Goal: Task Accomplishment & Management: Manage account settings

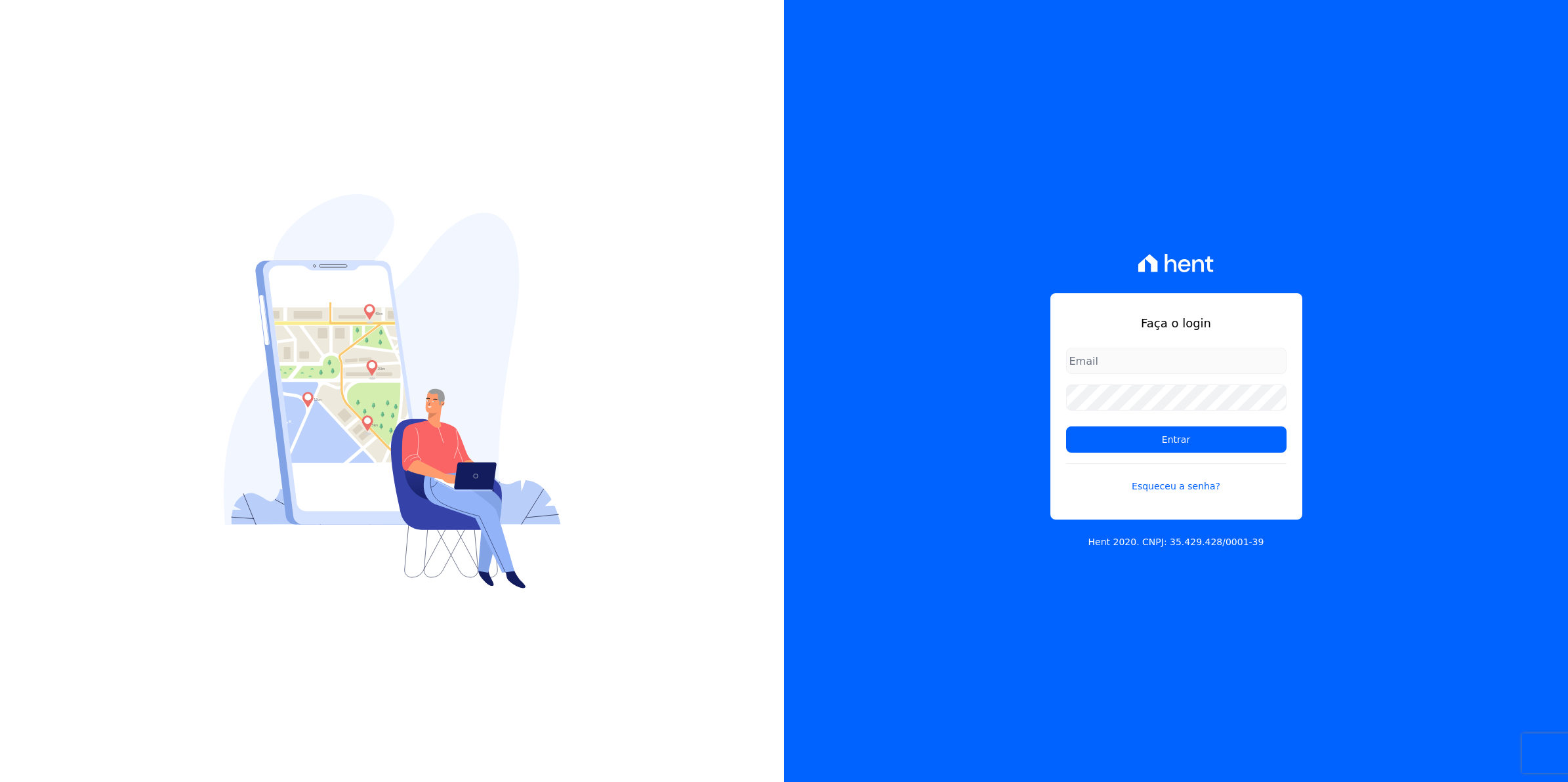
click at [1113, 359] on input "email" at bounding box center [1175, 361] width 220 height 26
type input "[EMAIL_ADDRESS][DOMAIN_NAME]"
click at [1066, 426] on input "Entrar" at bounding box center [1175, 439] width 220 height 26
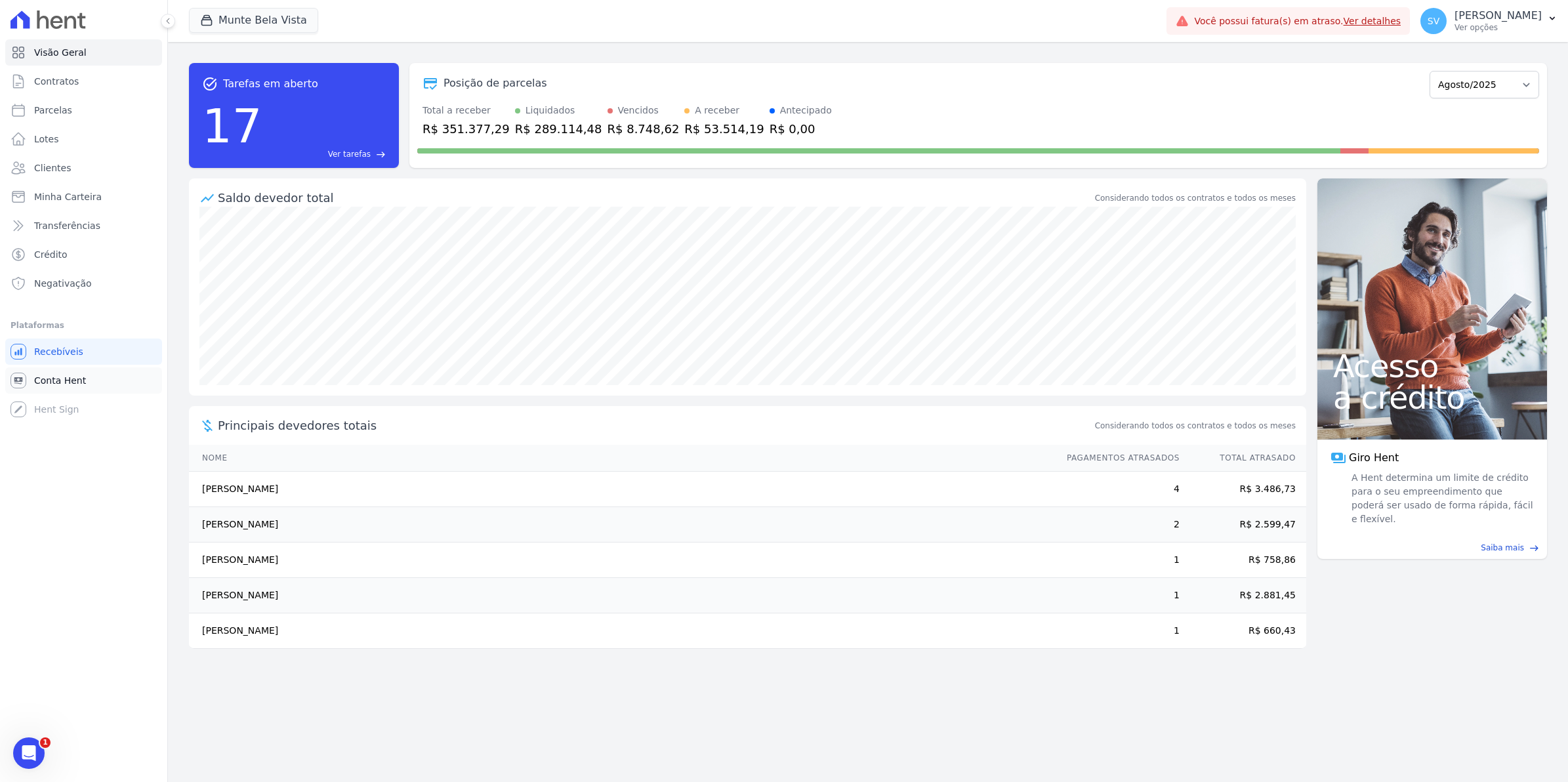
click at [40, 391] on link "Conta Hent" at bounding box center [84, 380] width 157 height 26
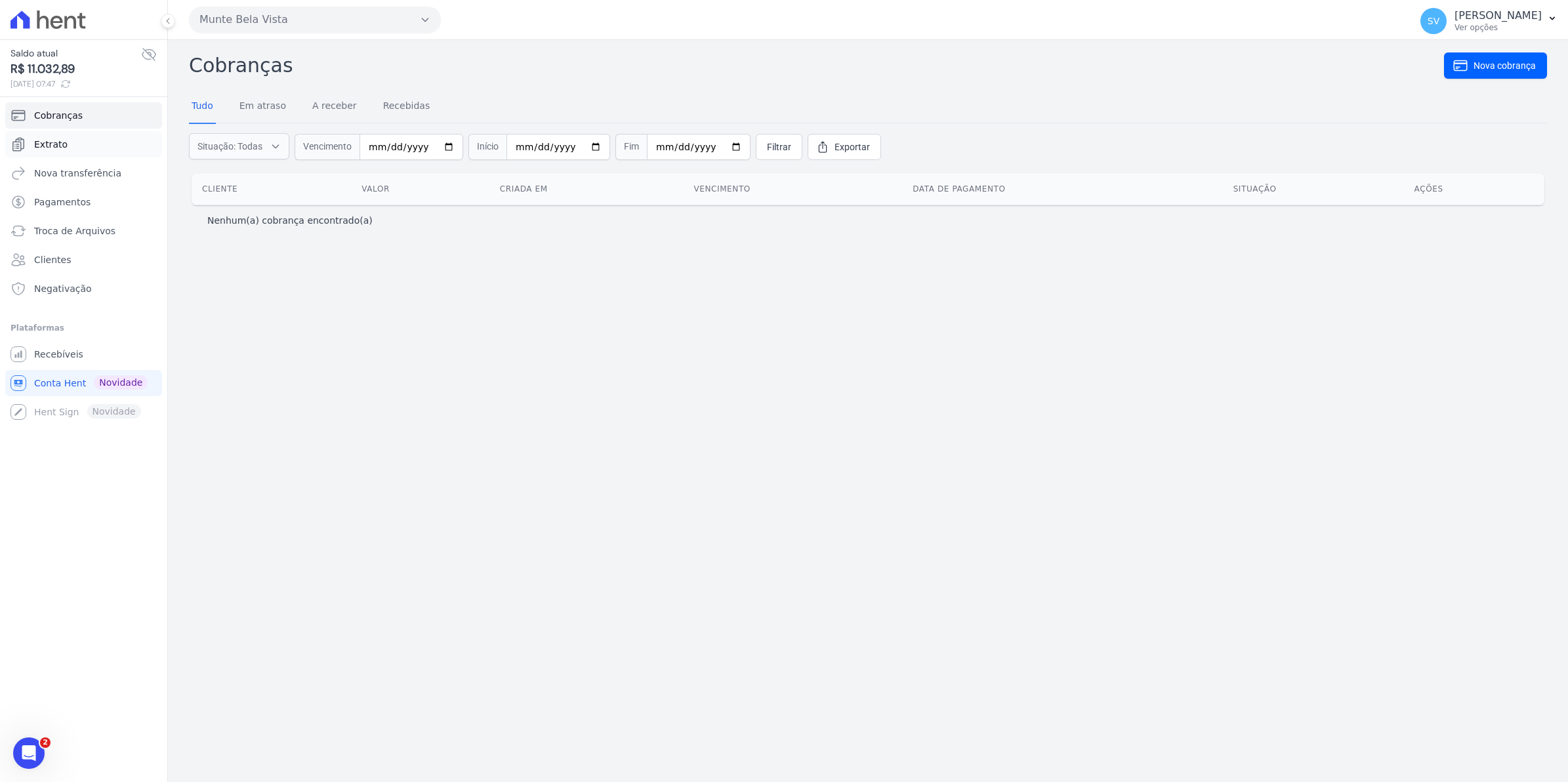
click at [59, 143] on span "Extrato" at bounding box center [51, 144] width 34 height 13
click at [80, 359] on link "Recebíveis" at bounding box center [84, 354] width 157 height 26
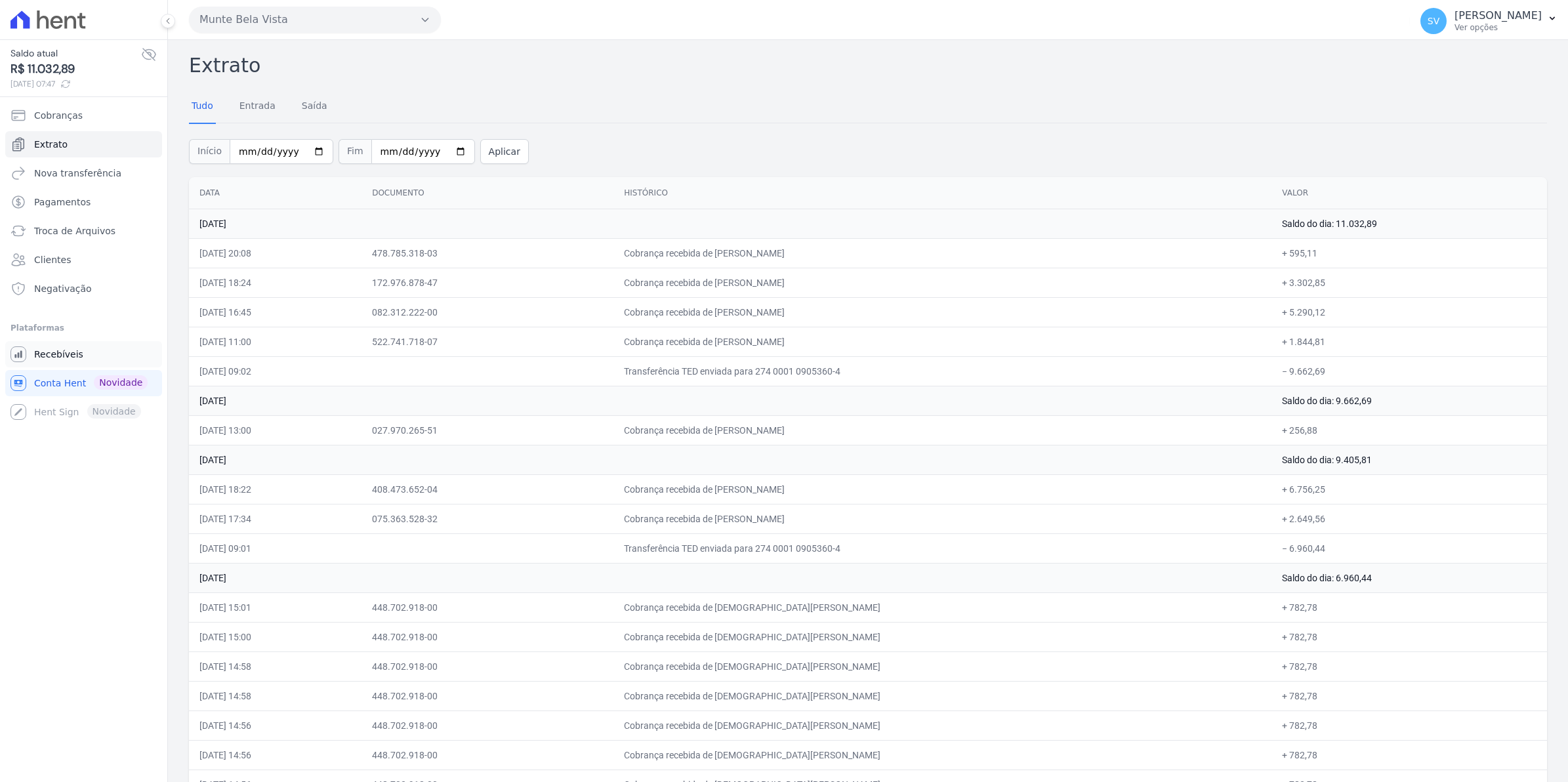
click at [63, 354] on span "Recebíveis" at bounding box center [59, 354] width 50 height 13
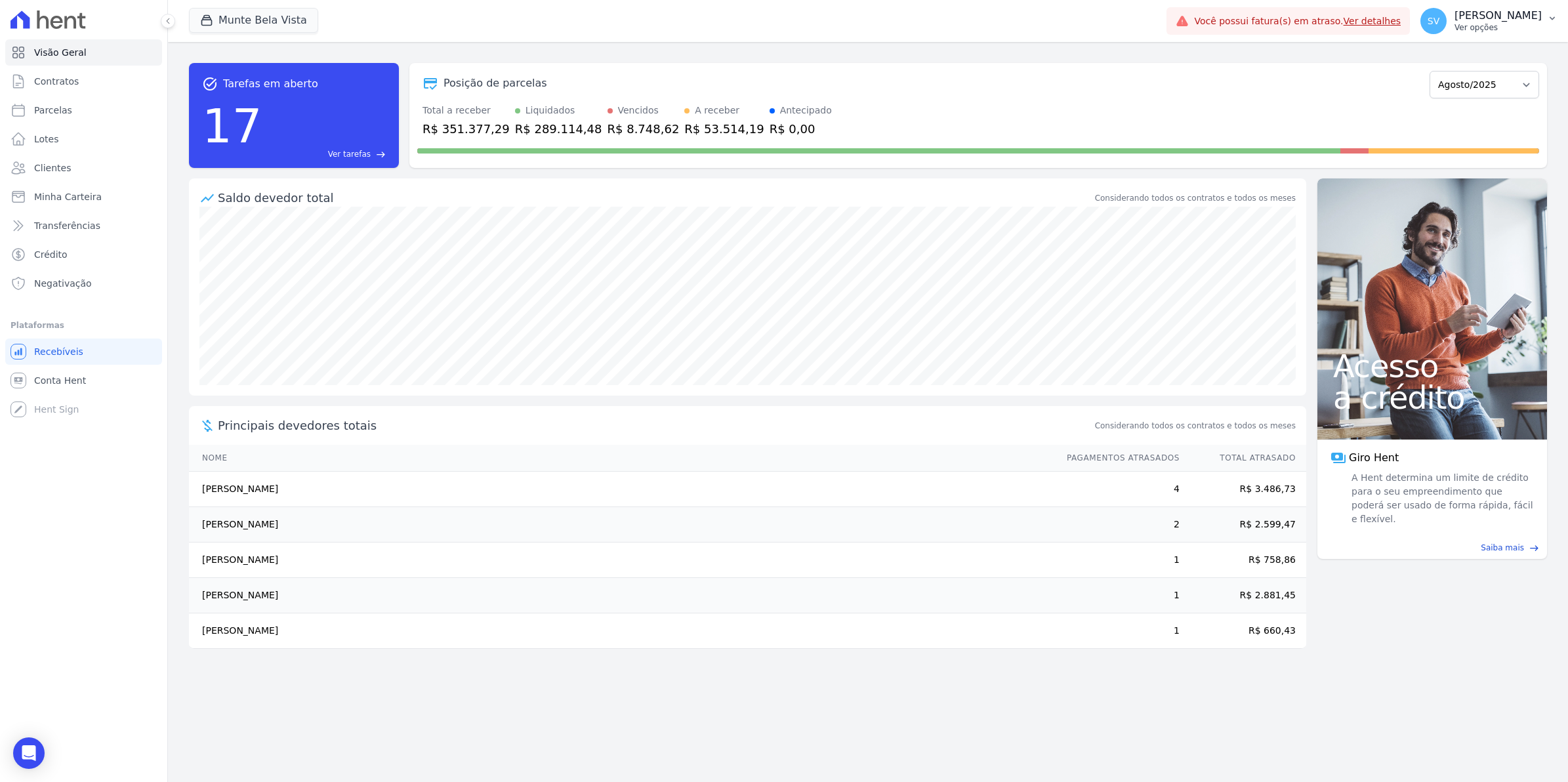
click at [1439, 25] on span "SV" at bounding box center [1433, 21] width 11 height 9
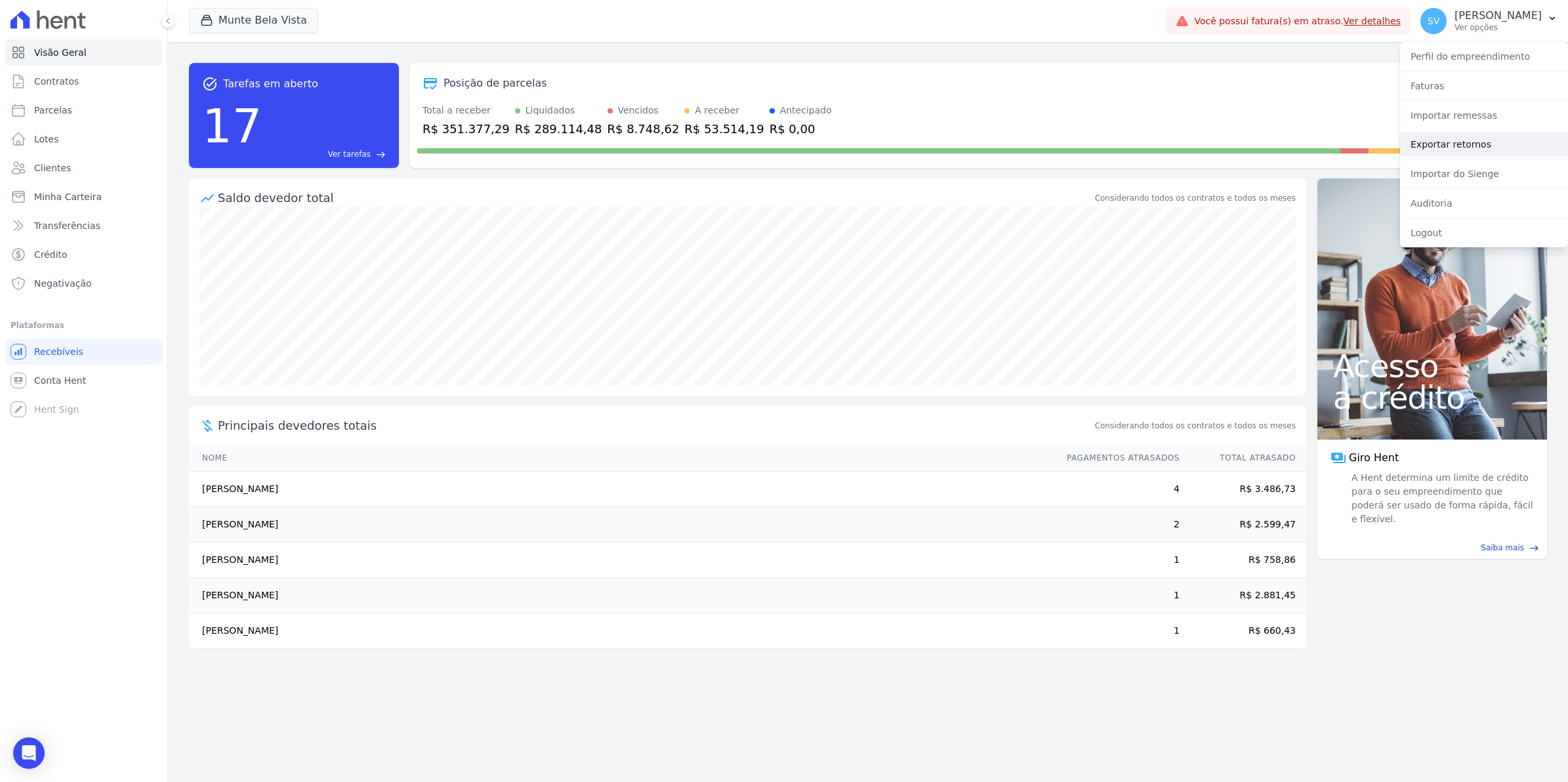
click at [1441, 144] on link "Exportar retornos" at bounding box center [1483, 144] width 168 height 24
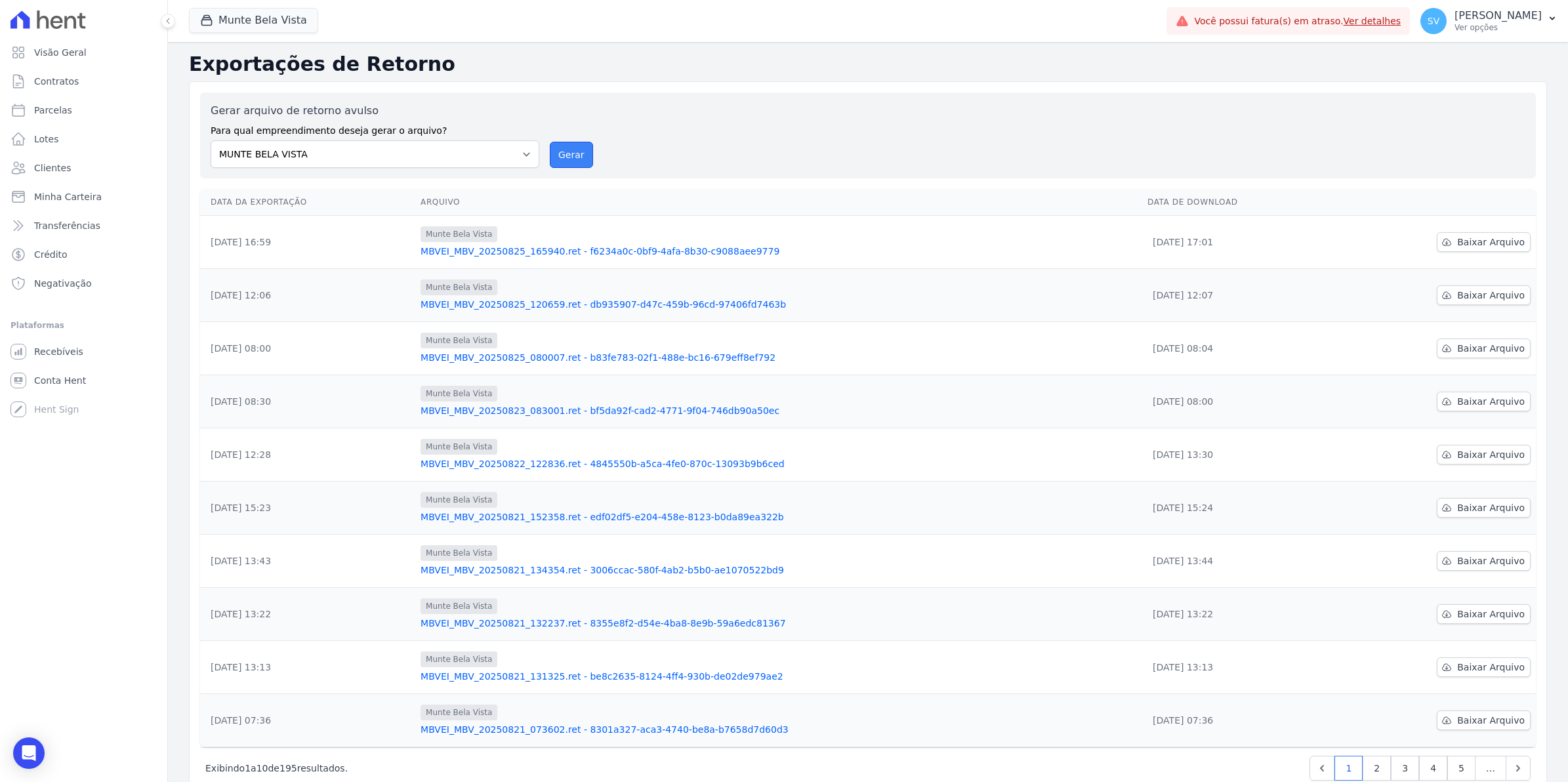
click at [553, 152] on button "Gerar" at bounding box center [571, 155] width 43 height 26
click at [558, 155] on button "Gerar" at bounding box center [571, 155] width 43 height 26
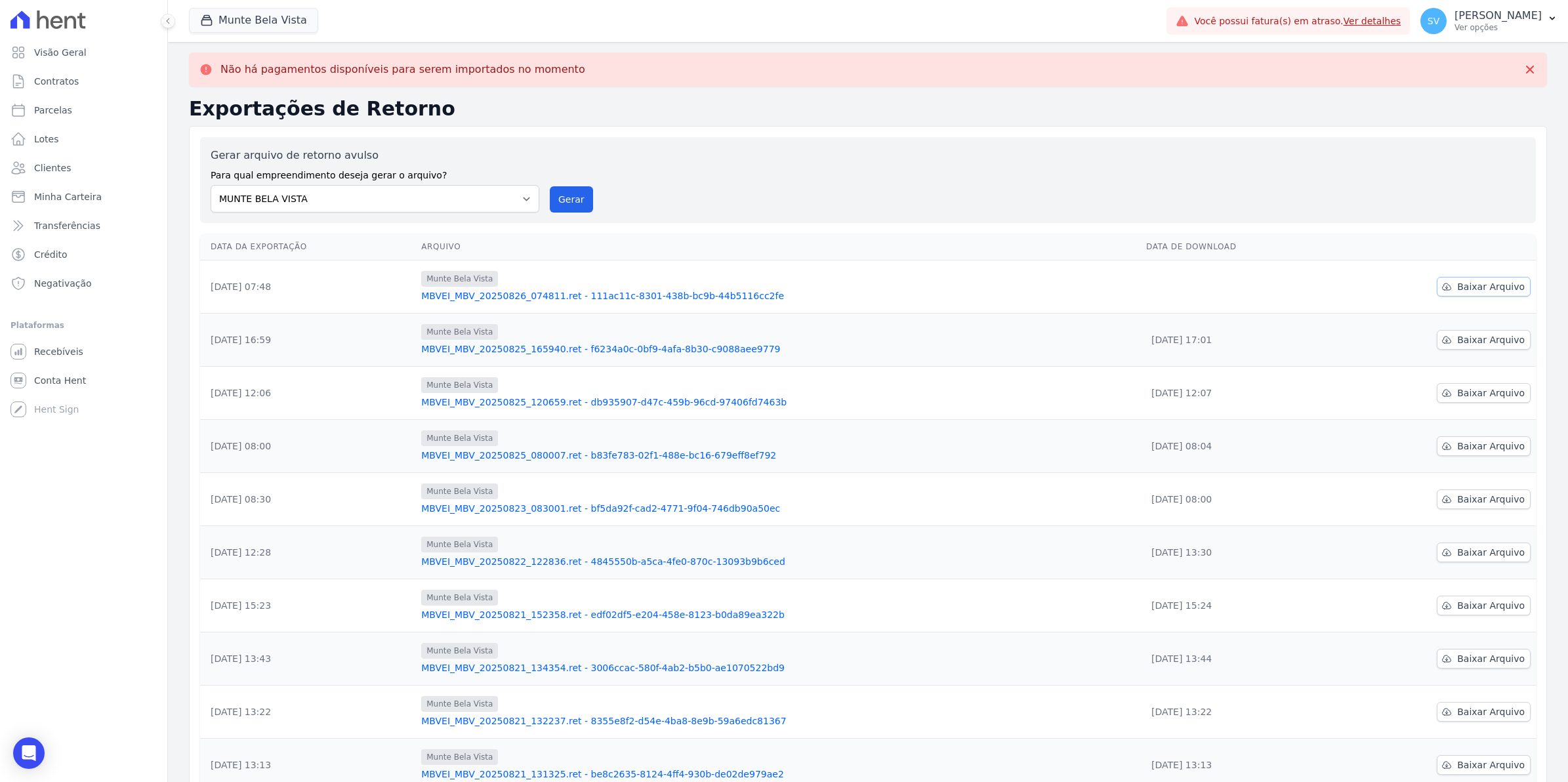
click at [1464, 289] on span "Baixar Arquivo" at bounding box center [1490, 286] width 68 height 13
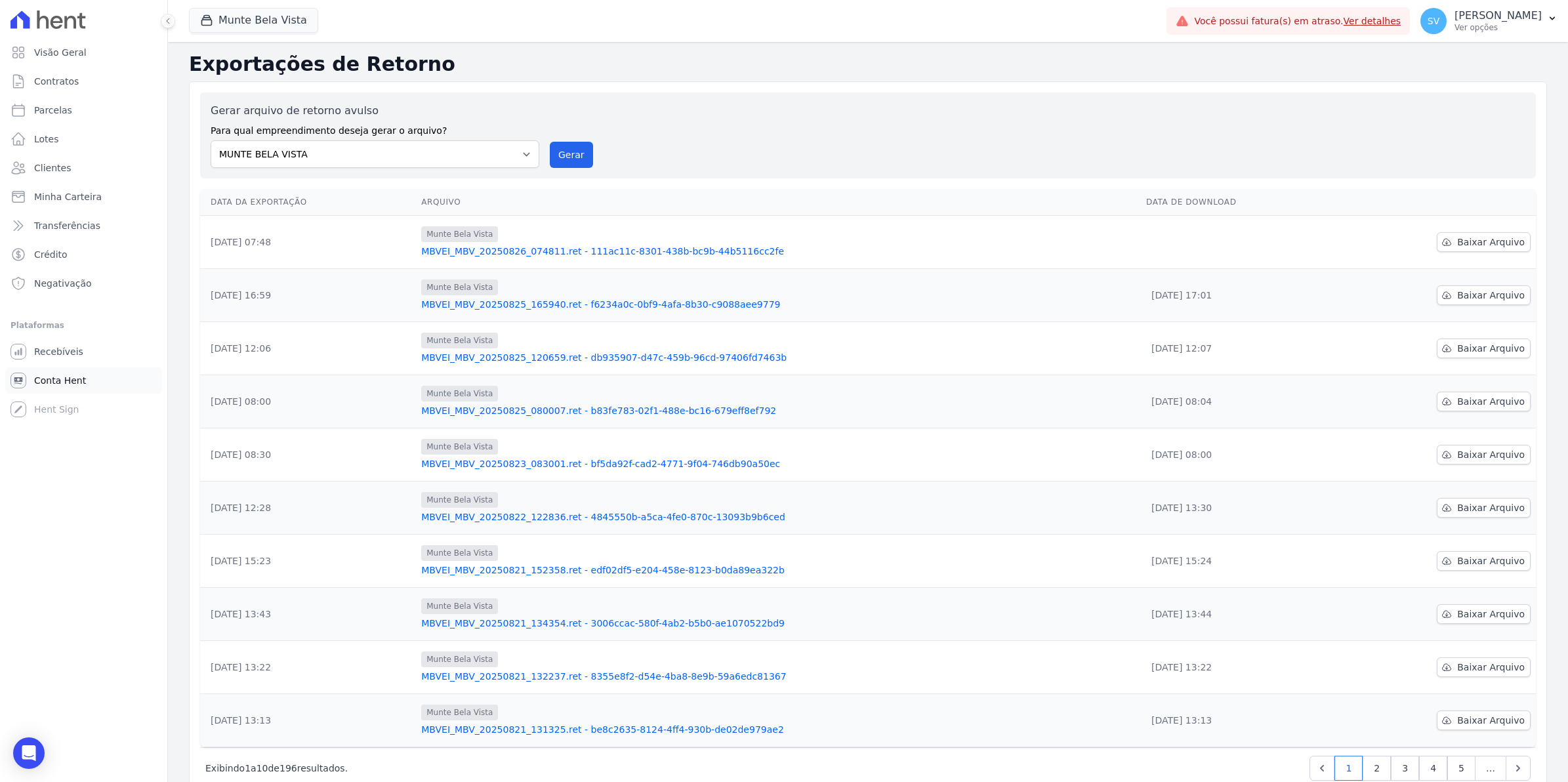
click at [66, 380] on span "Conta Hent" at bounding box center [60, 380] width 52 height 13
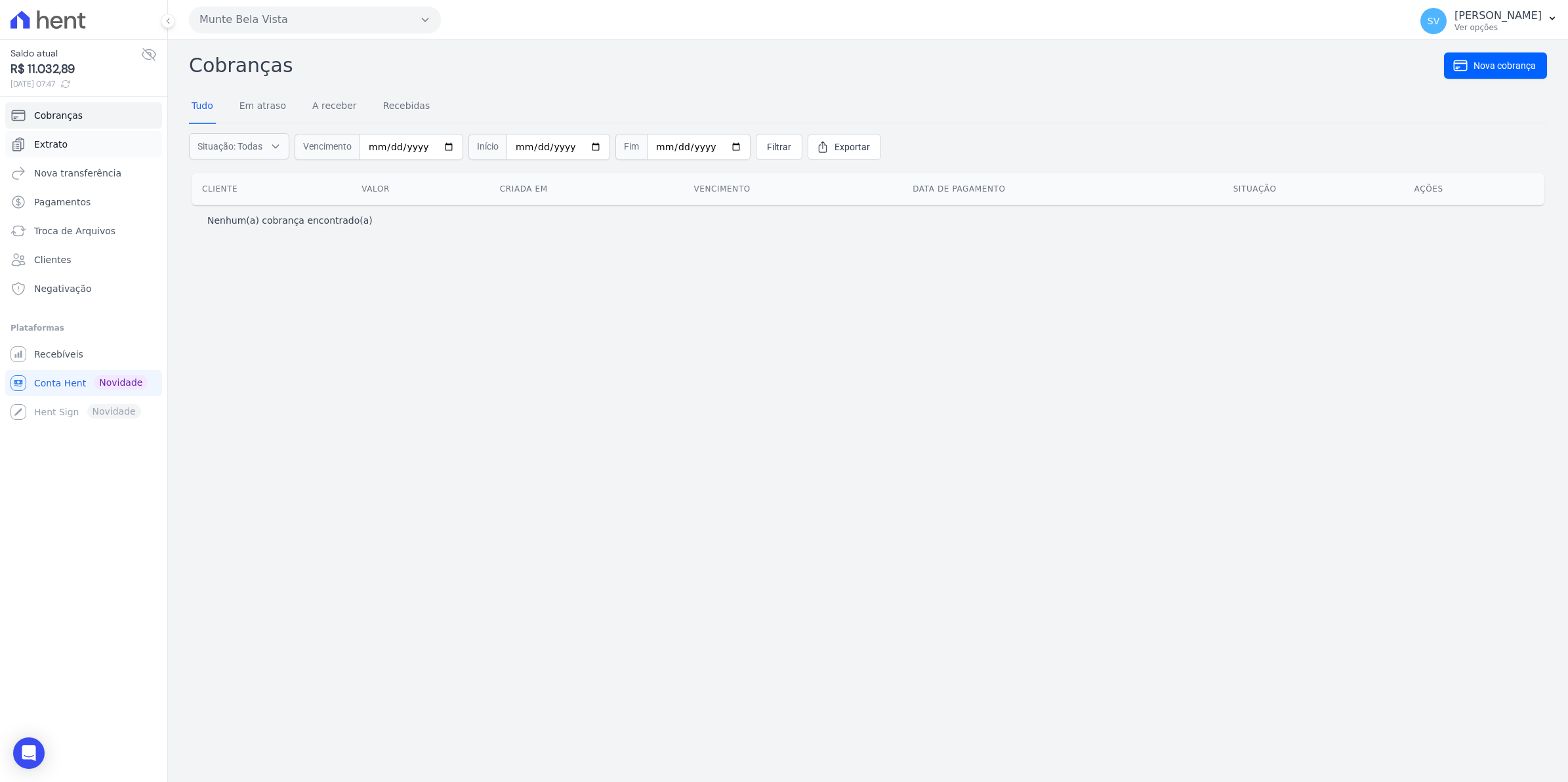
click at [69, 148] on link "Extrato" at bounding box center [84, 144] width 157 height 26
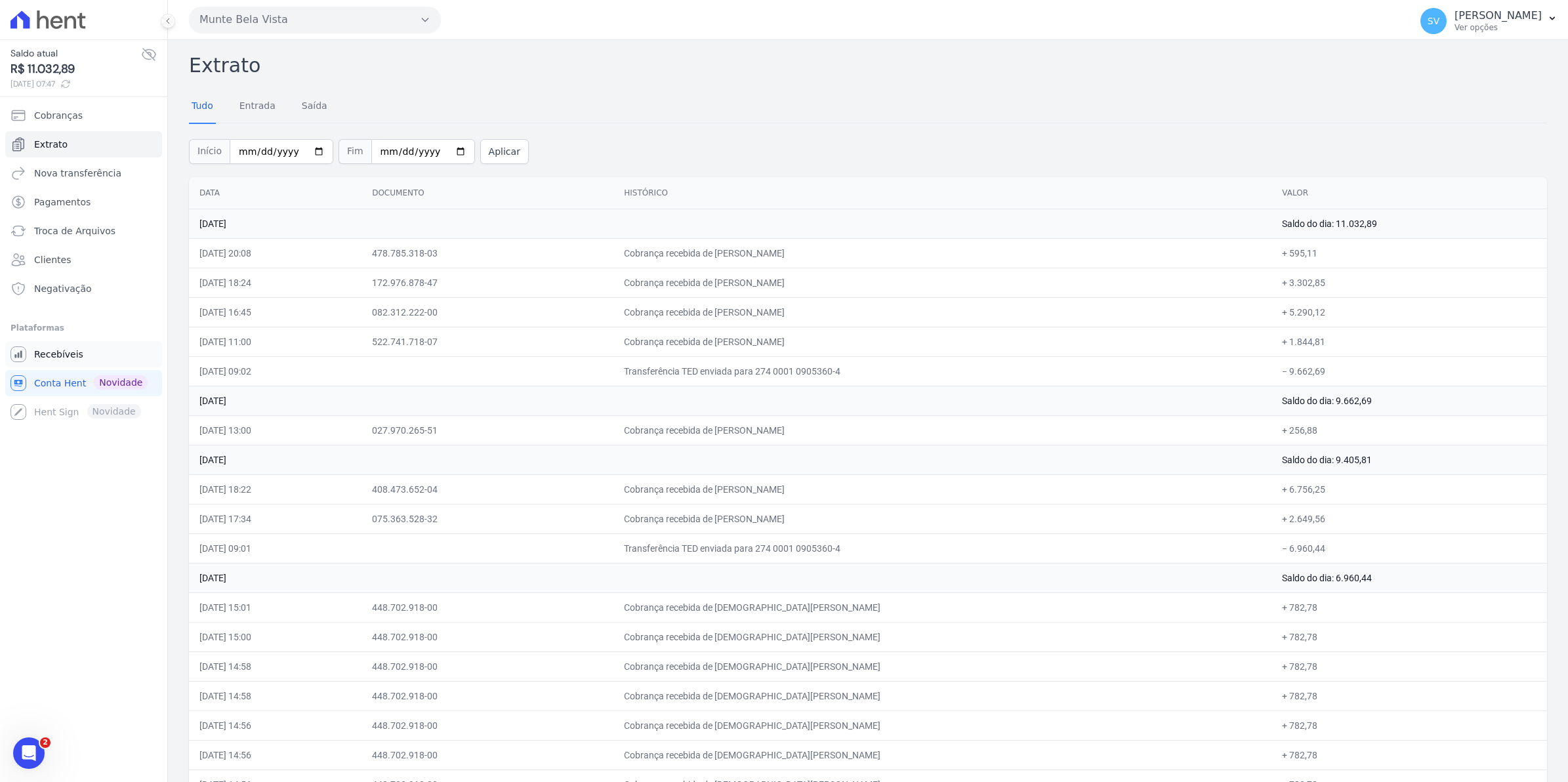
click at [64, 350] on span "Recebíveis" at bounding box center [59, 354] width 50 height 13
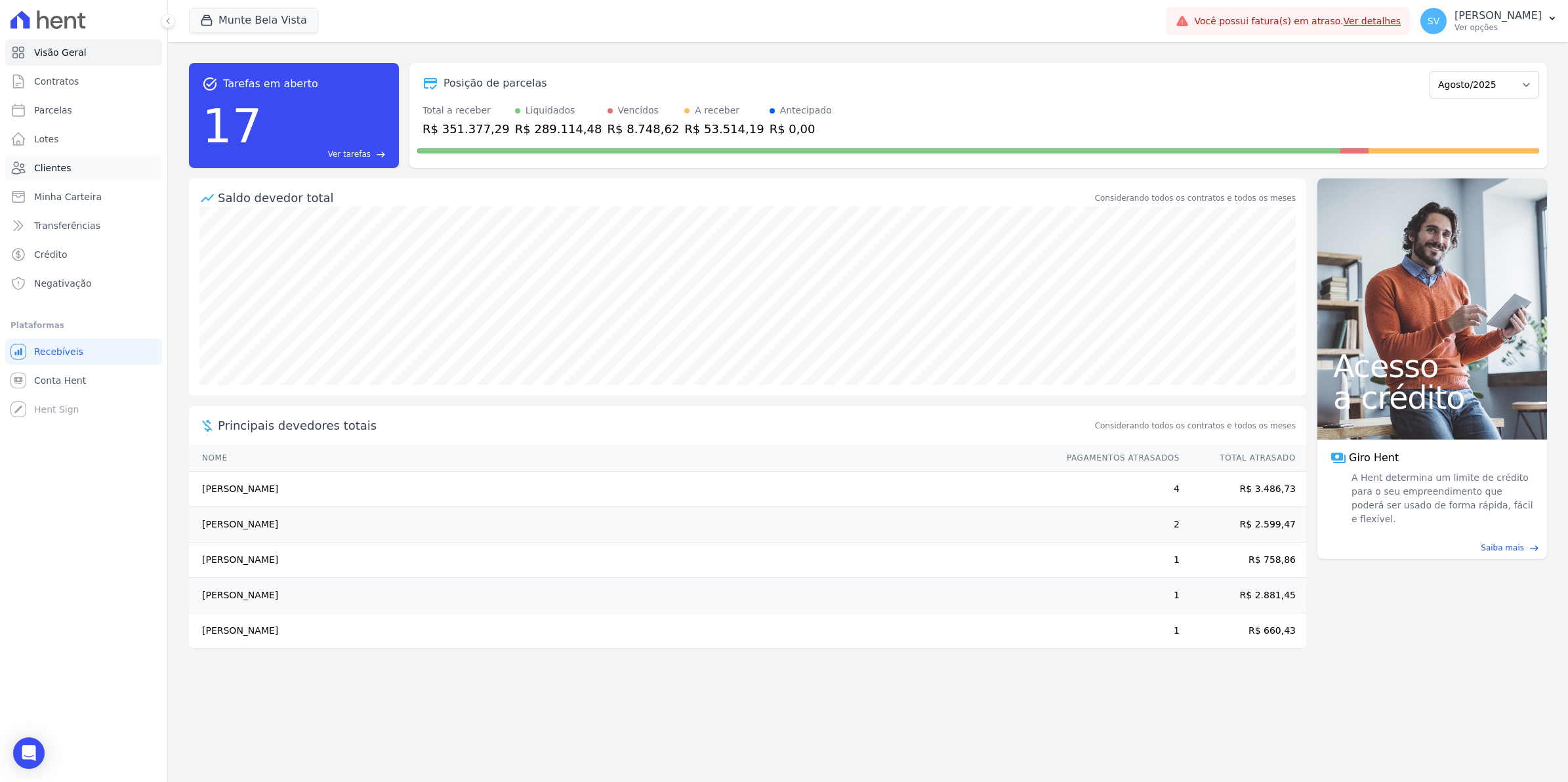
click at [84, 159] on link "Clientes" at bounding box center [84, 168] width 157 height 26
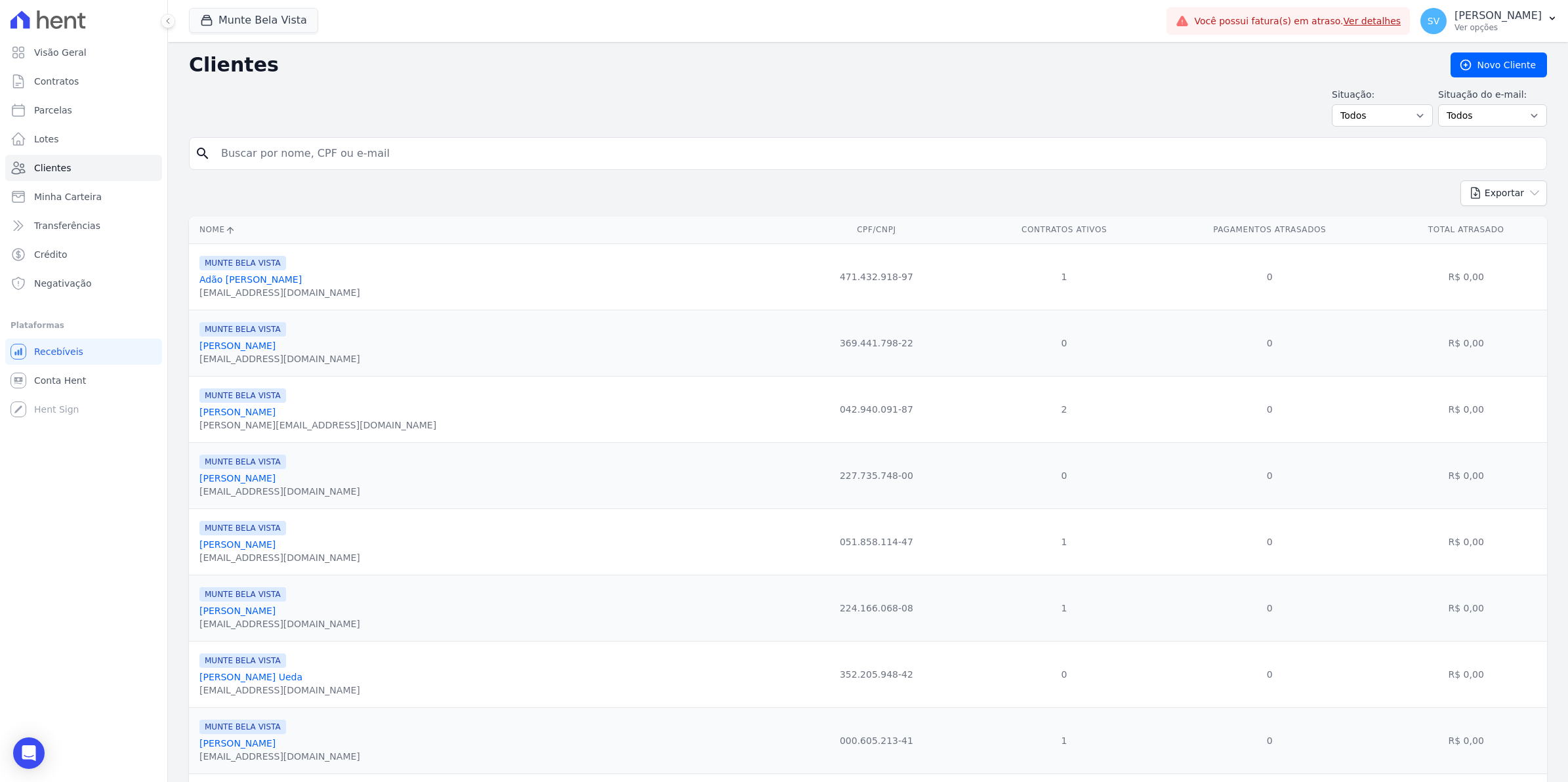
click at [234, 149] on input "search" at bounding box center [877, 153] width 1328 height 26
type input "neocl"
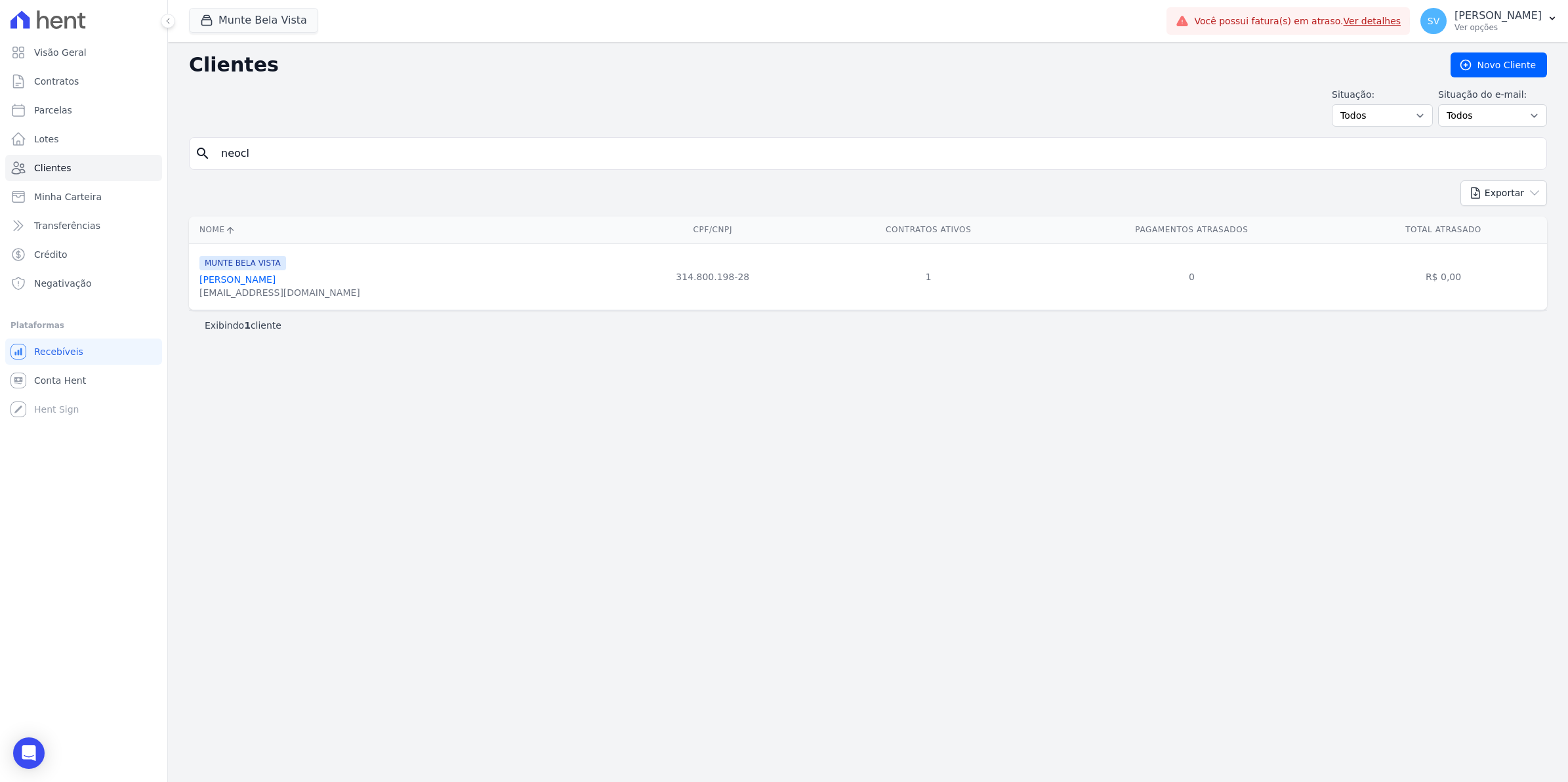
click at [275, 280] on link "Neoclair Gonçalves Angelo Junior" at bounding box center [238, 280] width 76 height 11
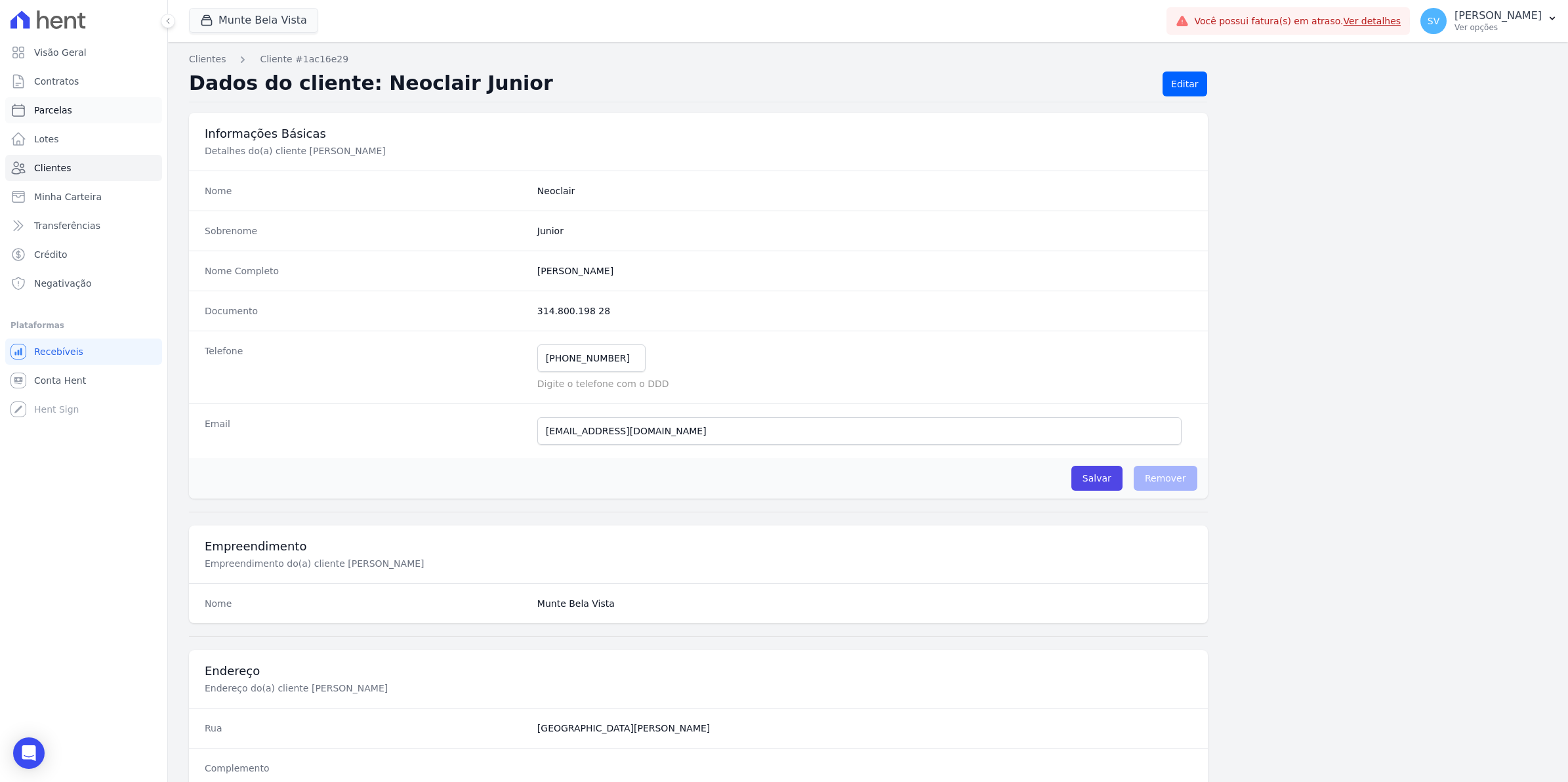
click at [46, 114] on span "Parcelas" at bounding box center [53, 110] width 38 height 13
select select
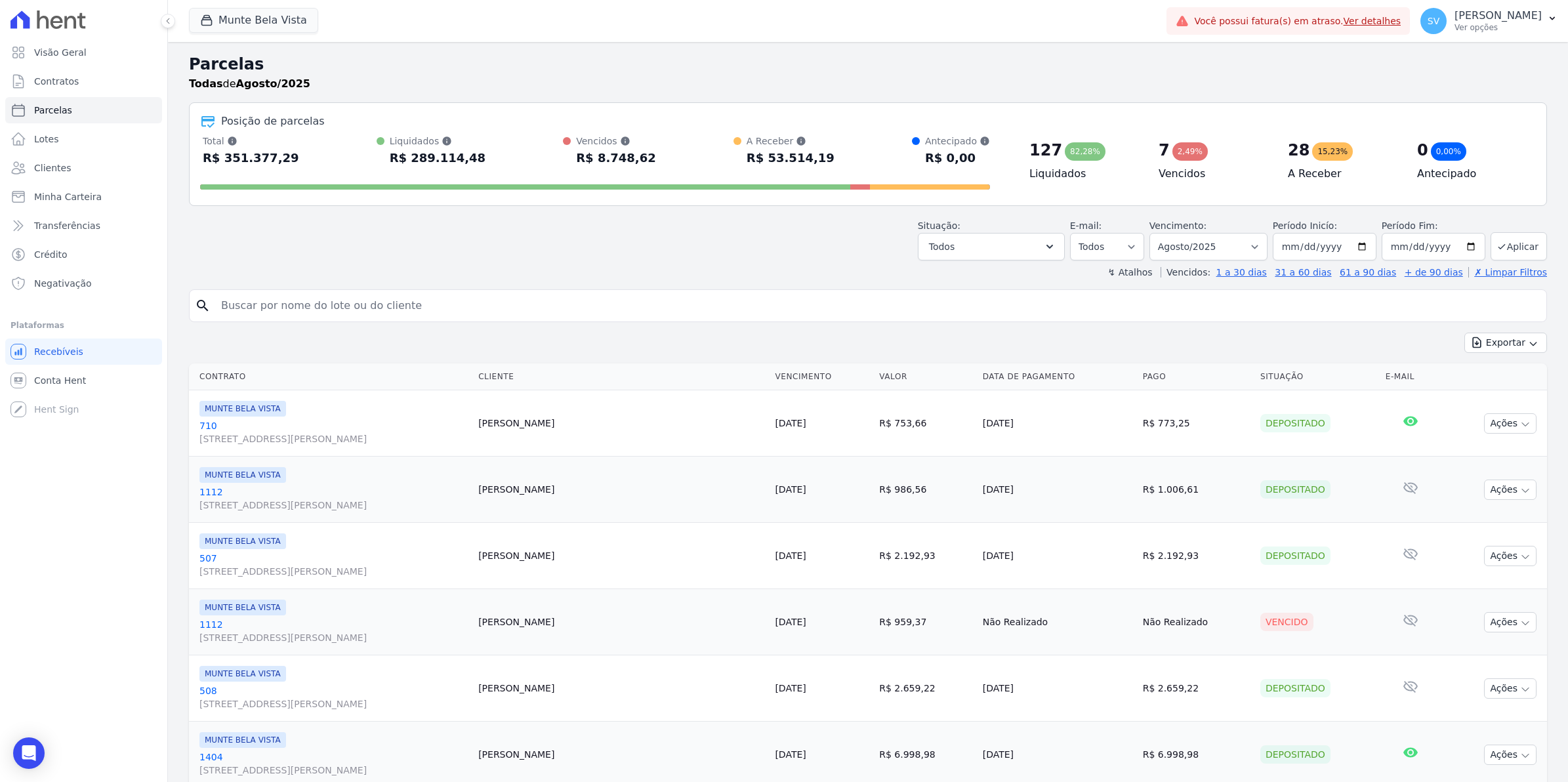
click at [390, 303] on input "search" at bounding box center [877, 306] width 1328 height 26
type input "neocl"
select select
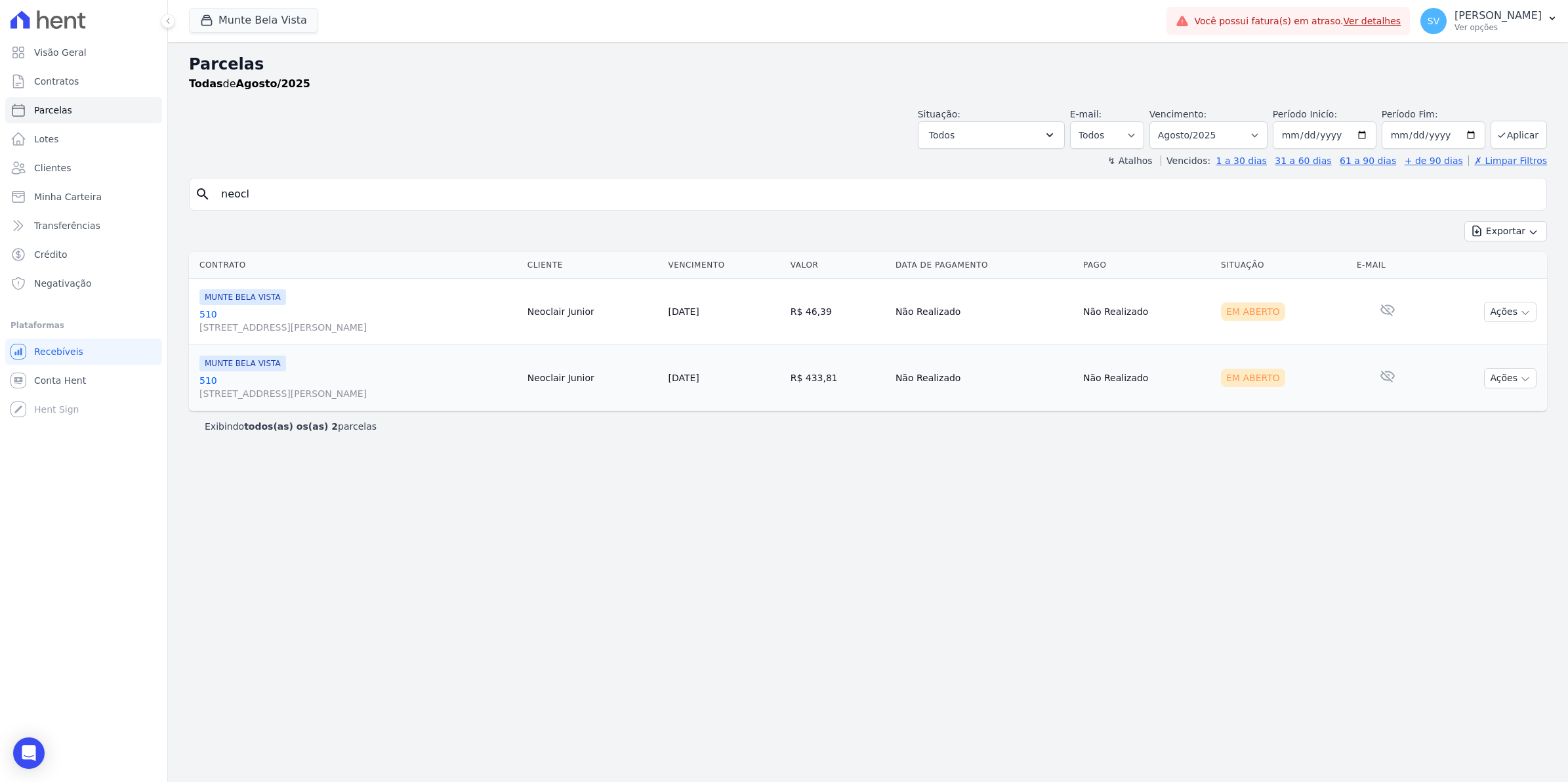
click at [200, 316] on link "510 Avenida Brigadeiro Faria Lima, 1306, 4 andar, Pinheiros" at bounding box center [358, 321] width 318 height 26
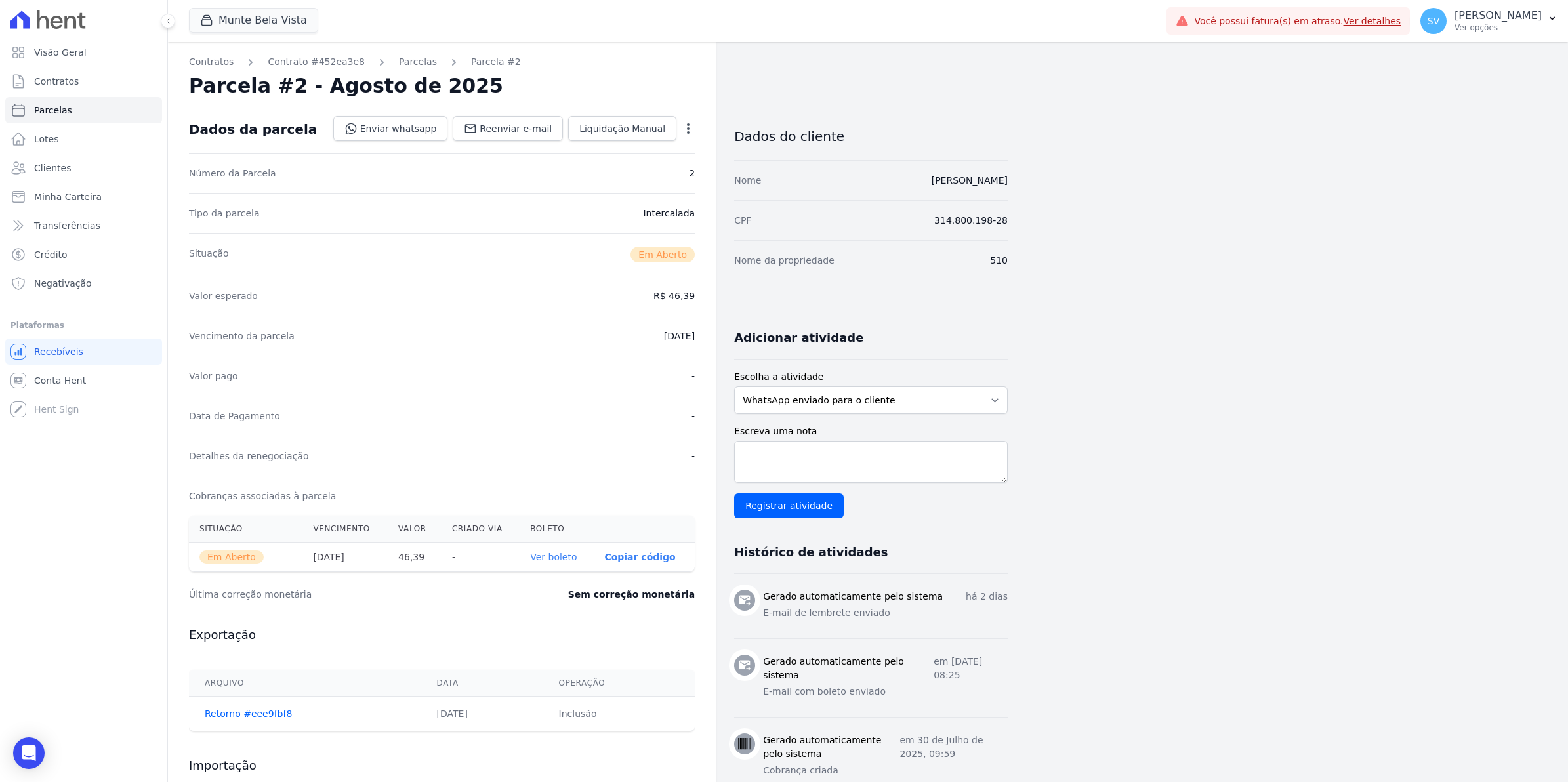
click at [673, 341] on dd "25/08/2025" at bounding box center [679, 335] width 30 height 13
drag, startPoint x: 673, startPoint y: 341, endPoint x: 692, endPoint y: 133, distance: 208.9
click at [692, 133] on icon "button" at bounding box center [688, 128] width 13 height 13
click at [649, 152] on link "Alterar" at bounding box center [631, 146] width 115 height 24
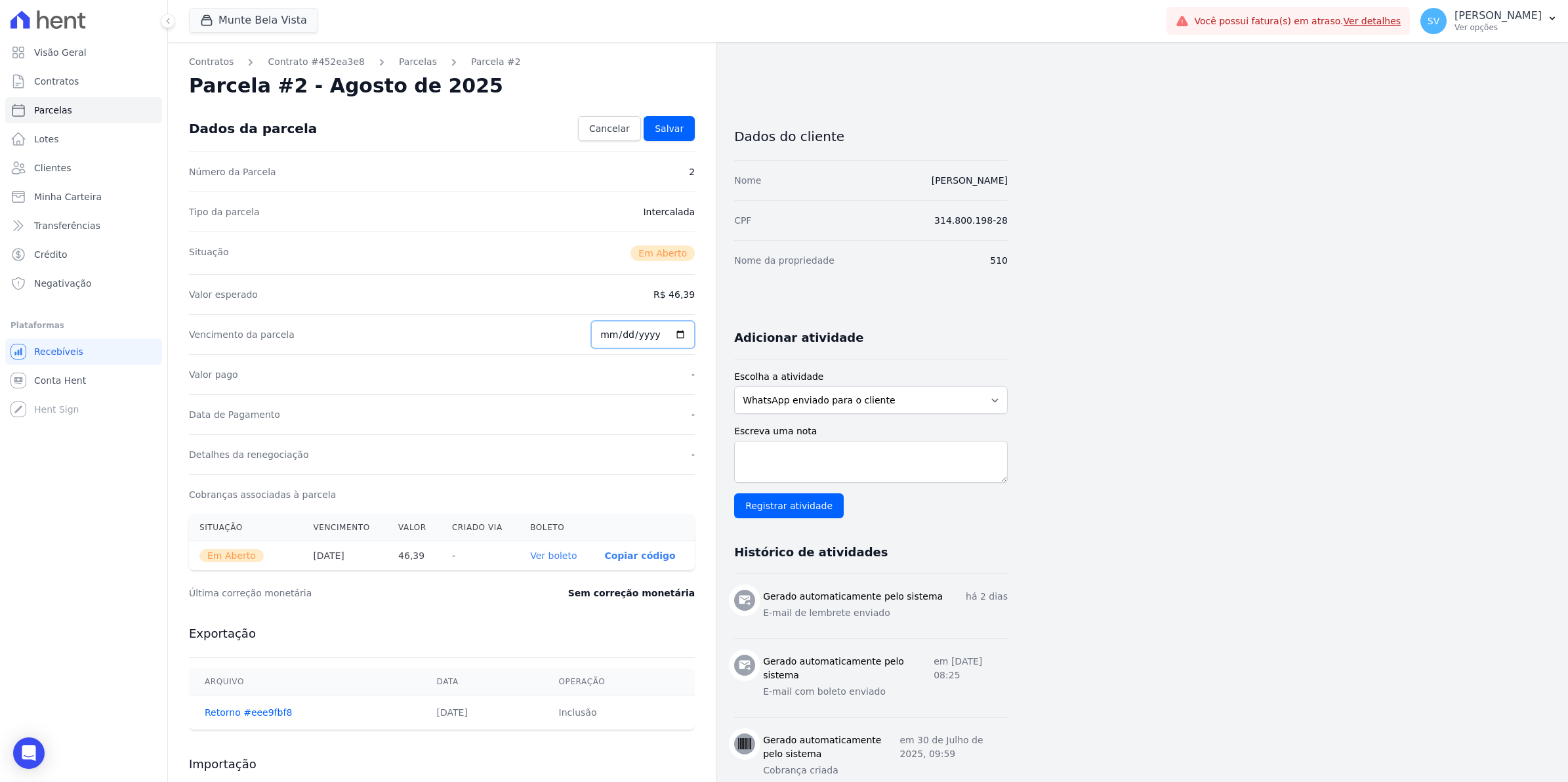
click at [611, 336] on input "2025-08-25" at bounding box center [643, 335] width 104 height 27
type input "2025-08-26"
click at [680, 132] on span "Salvar" at bounding box center [669, 128] width 29 height 13
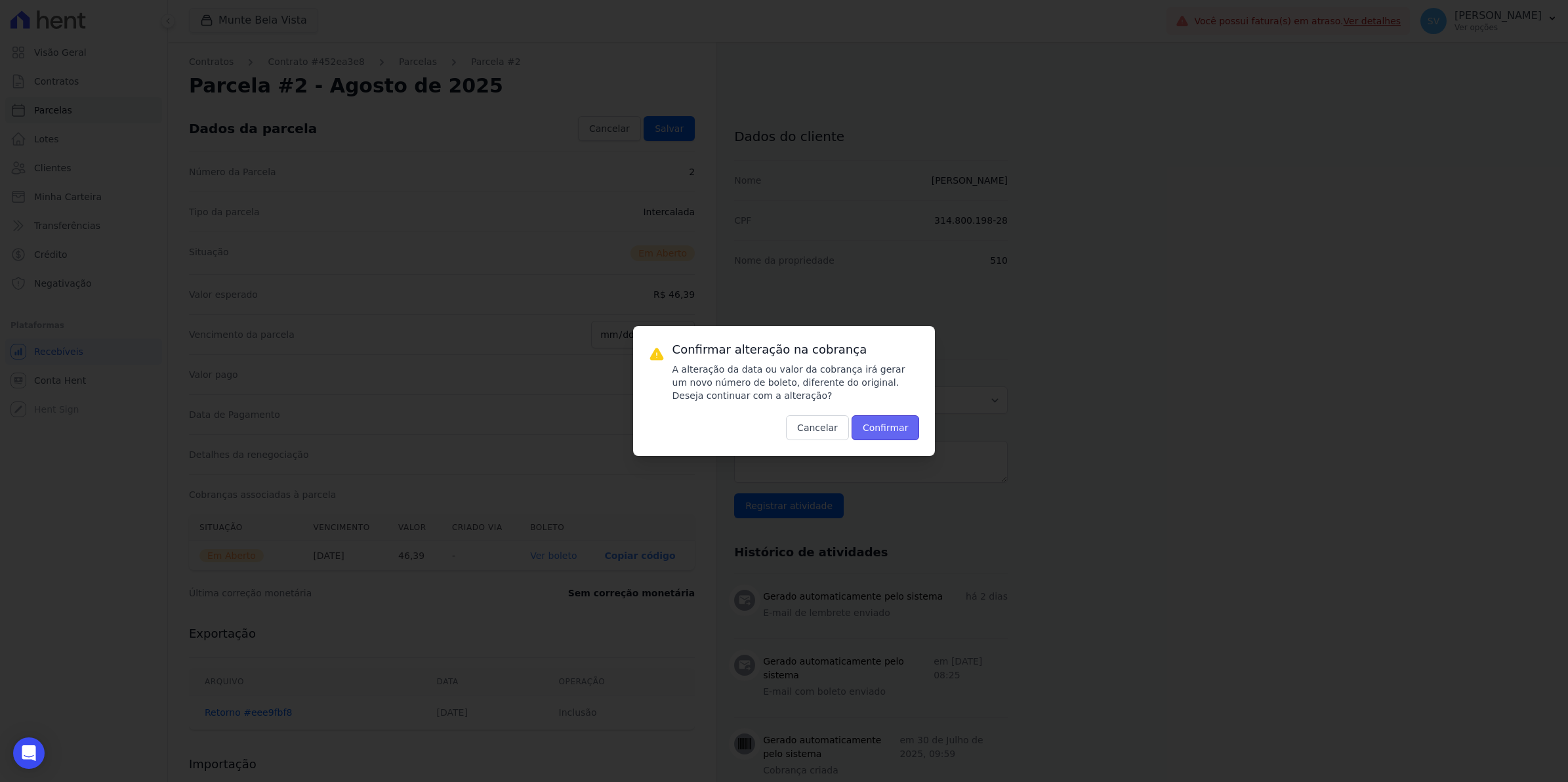
click at [891, 428] on button "Confirmar" at bounding box center [885, 428] width 68 height 25
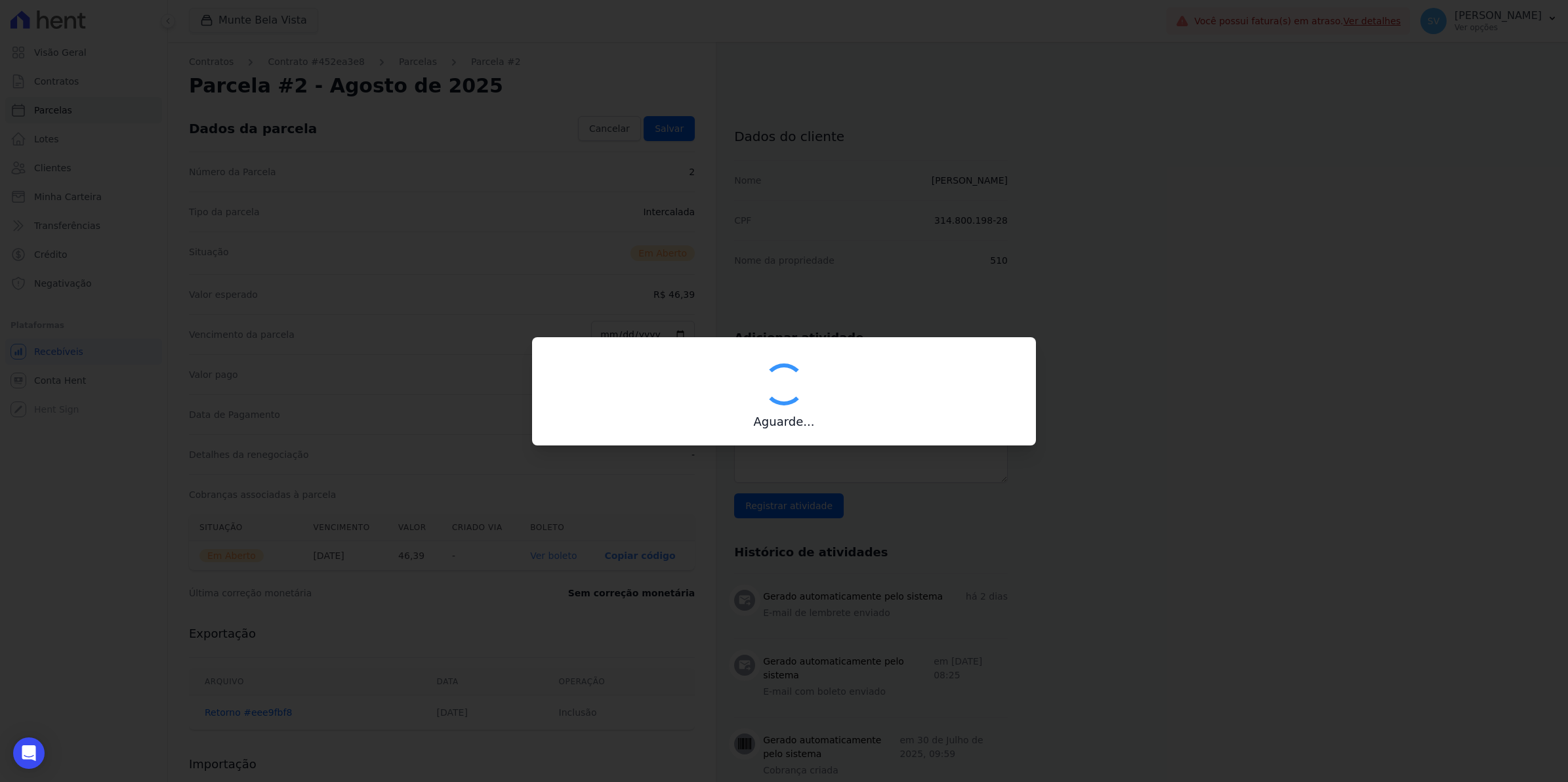
type input "00190000090335103300000641547179211840000004639"
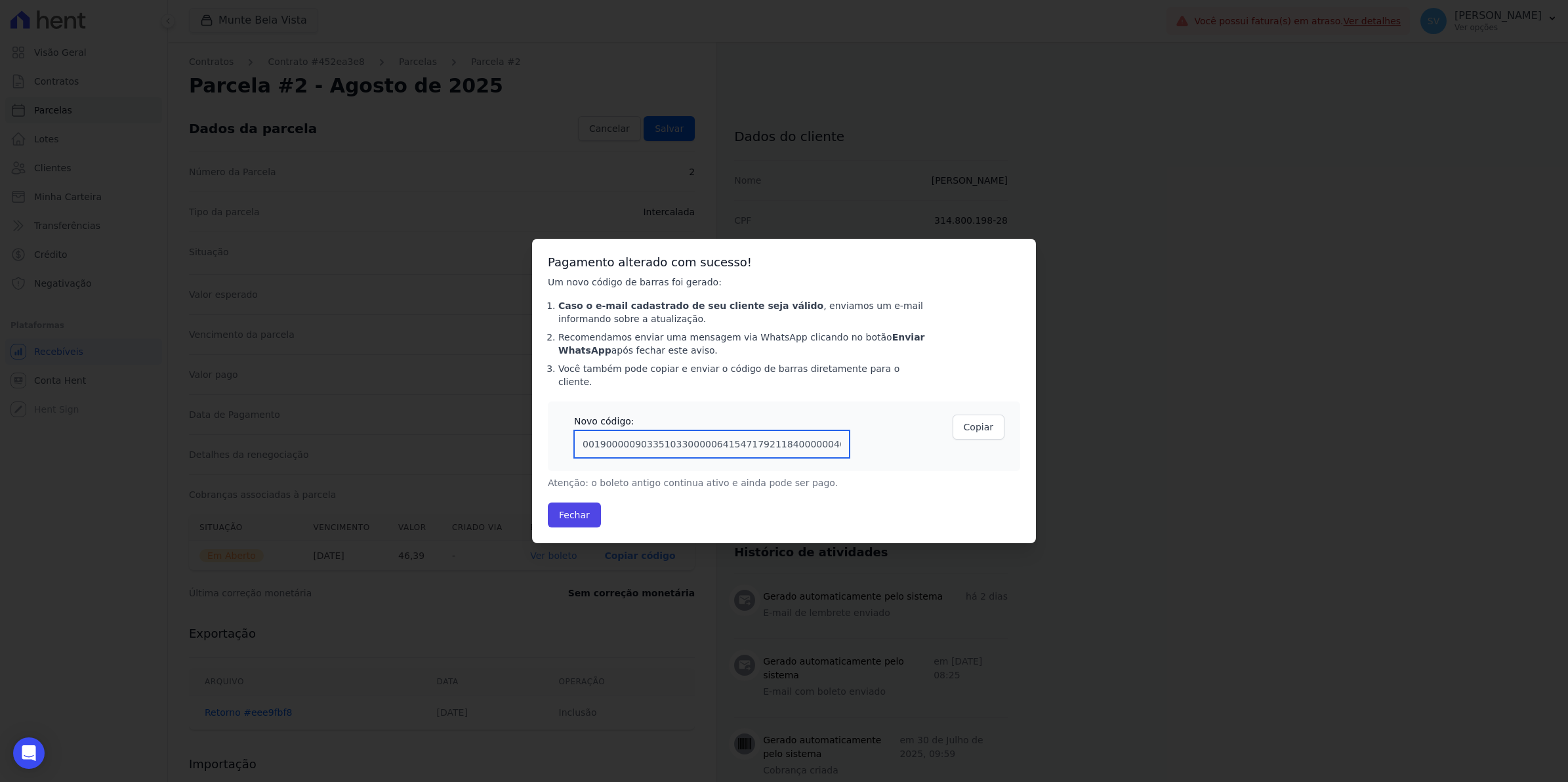
drag, startPoint x: 829, startPoint y: 437, endPoint x: -3, endPoint y: 430, distance: 832.0
click at [0, 0] on html "Visão Geral Contratos Parcelas Lotes Clientes Minha Carteira Transferências Cré…" at bounding box center [784, 0] width 1568 height 0
click at [578, 504] on button "Fechar" at bounding box center [575, 514] width 53 height 25
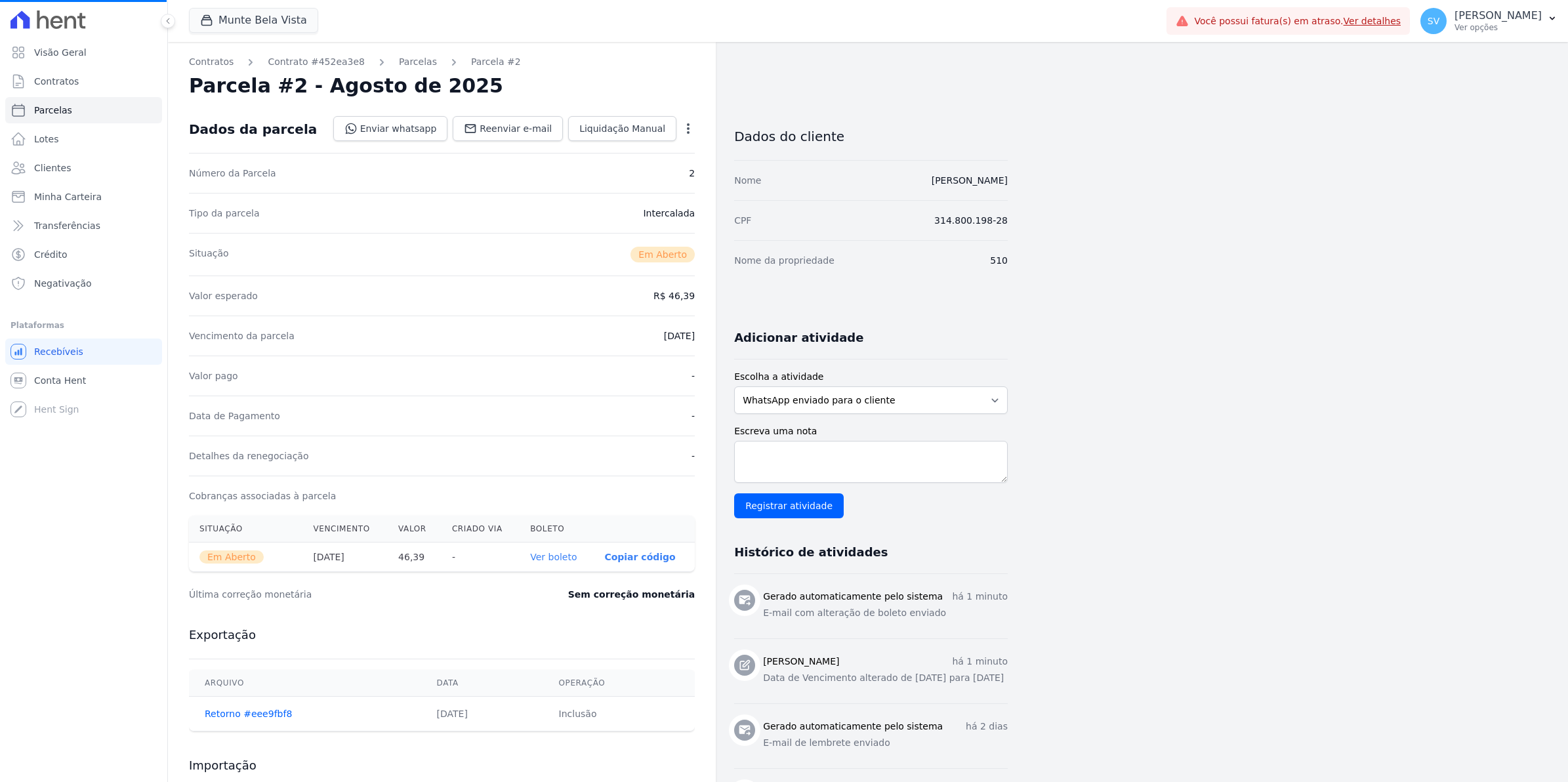
select select
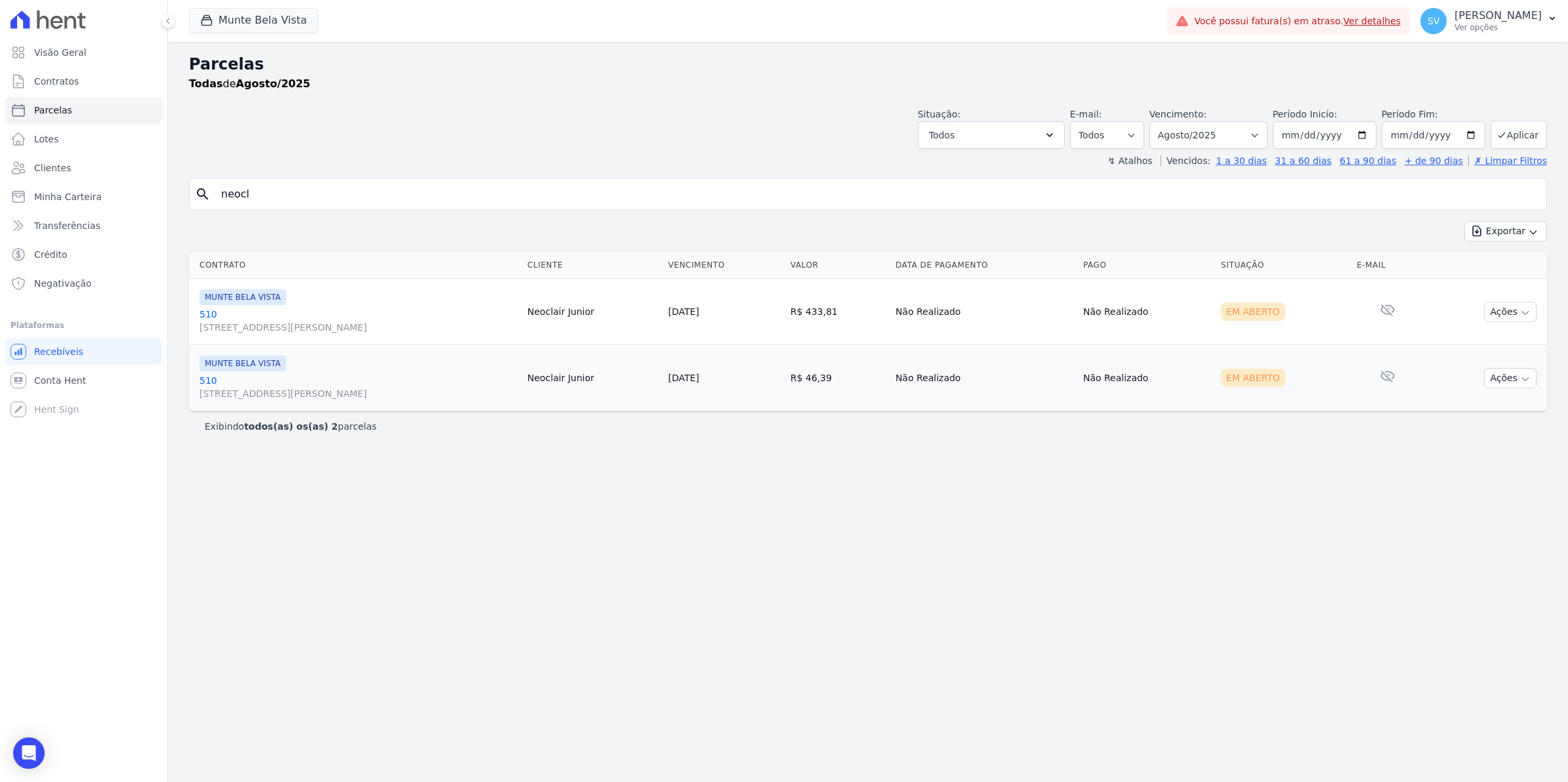
click at [207, 377] on link "510 [STREET_ADDRESS][PERSON_NAME]" at bounding box center [358, 387] width 318 height 26
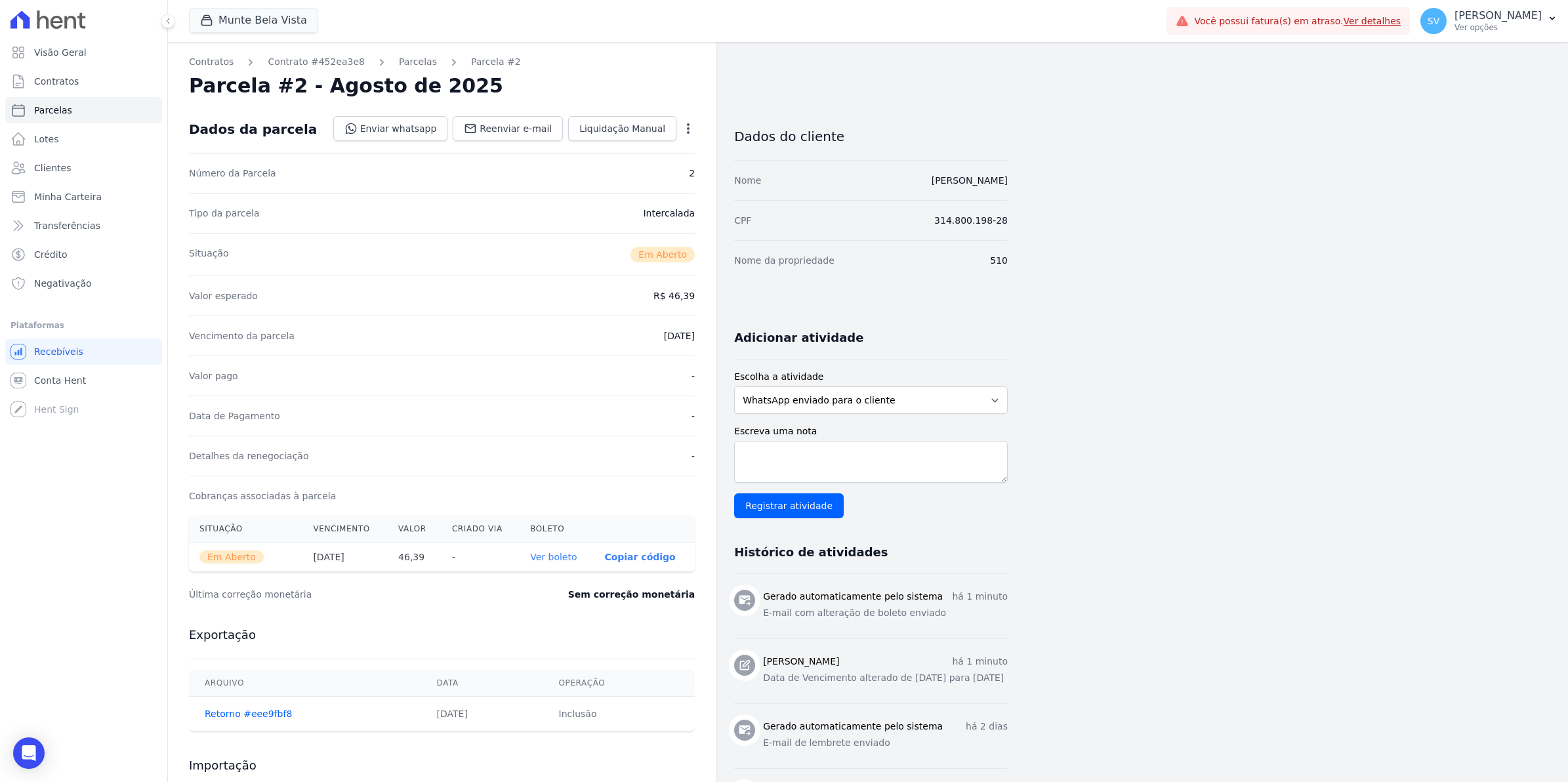
click at [685, 133] on icon "button" at bounding box center [688, 128] width 13 height 13
drag, startPoint x: 509, startPoint y: 293, endPoint x: 165, endPoint y: 76, distance: 406.7
click at [506, 290] on div "Valor esperado R$ 46,39" at bounding box center [441, 295] width 505 height 40
select select
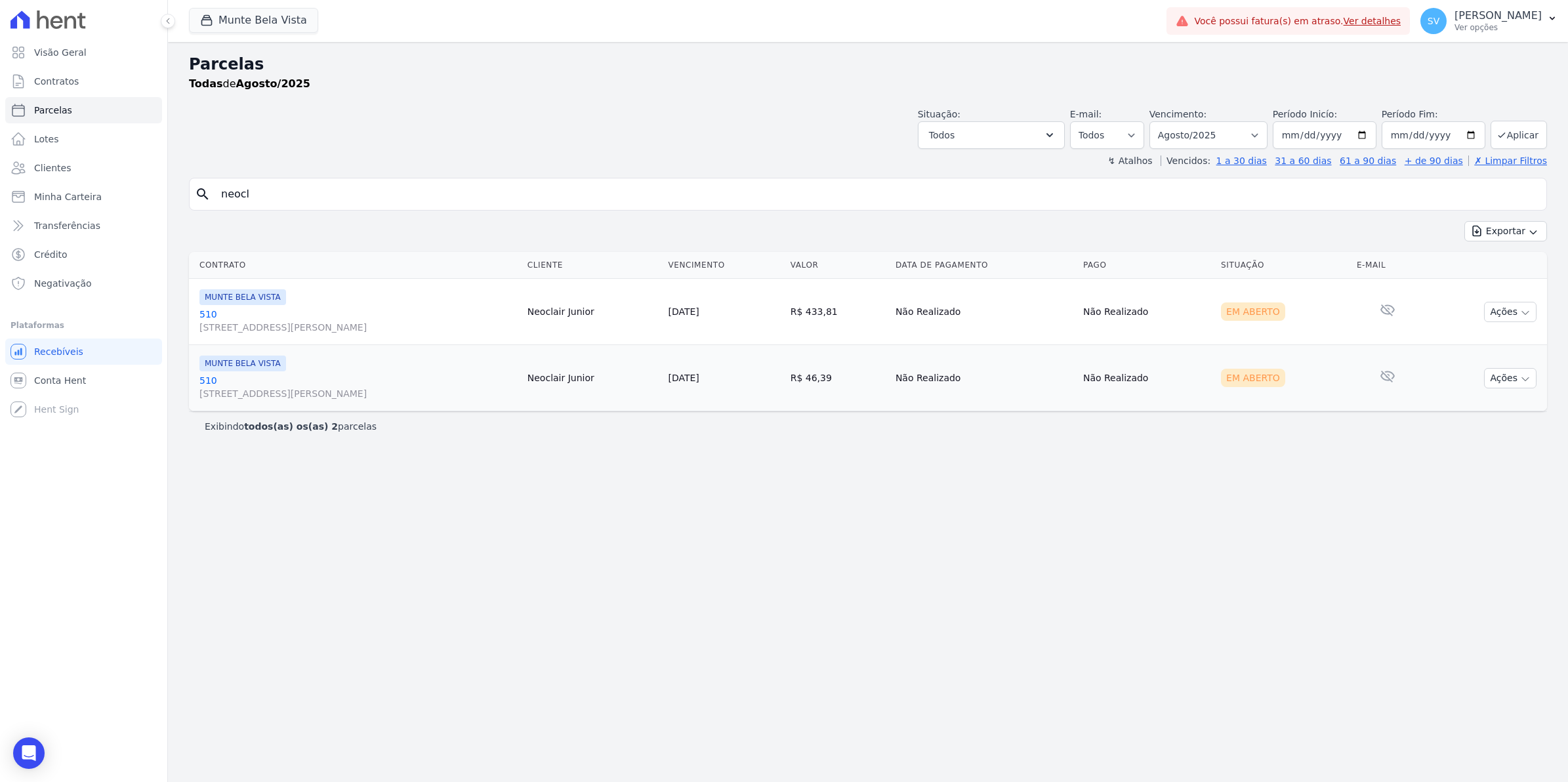
click at [201, 312] on link "510 Avenida Brigadeiro Faria Lima, 1306, 4 andar, Pinheiros" at bounding box center [358, 321] width 318 height 26
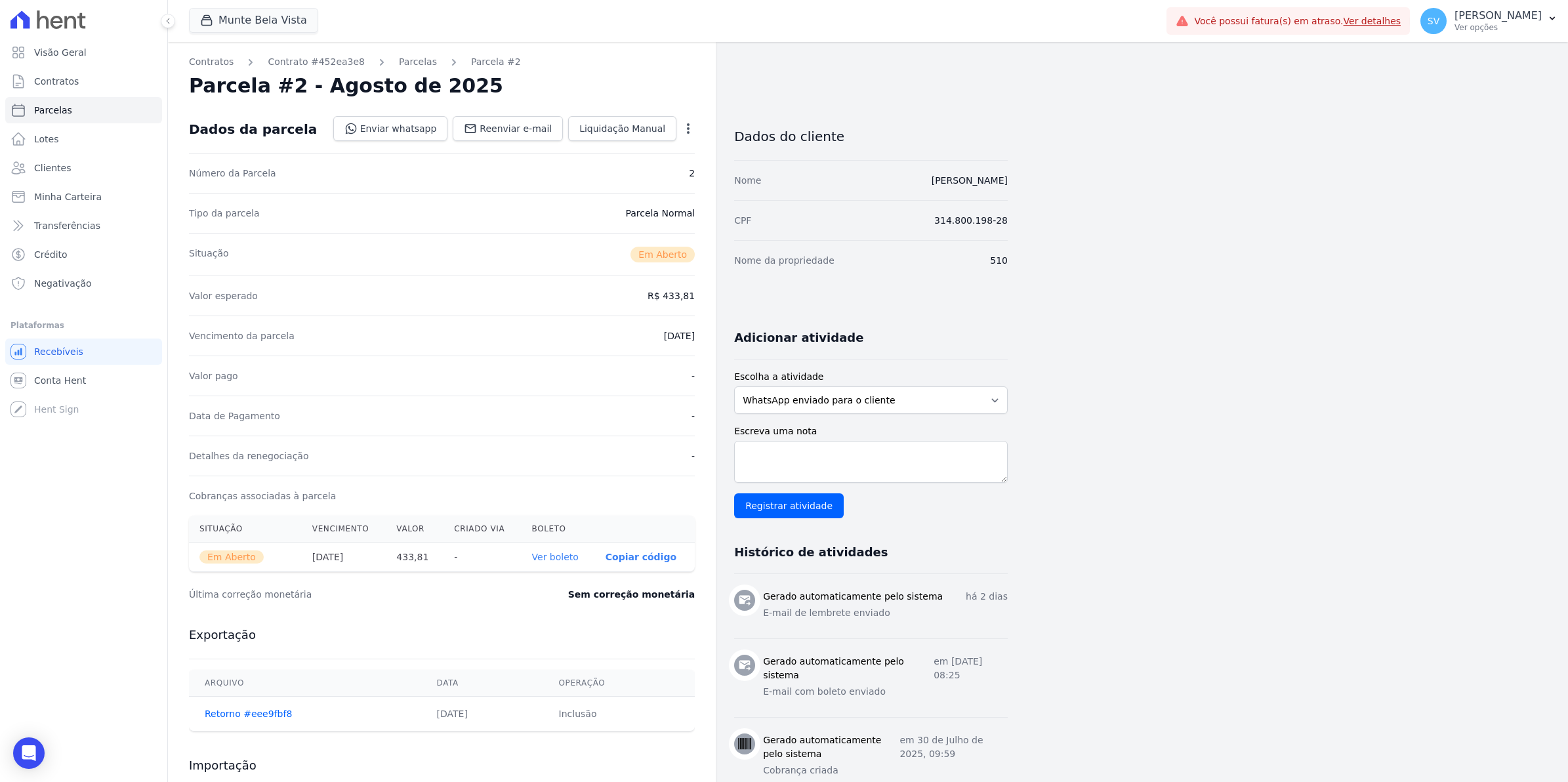
click at [685, 132] on icon "button" at bounding box center [688, 128] width 13 height 13
click at [642, 149] on link "Alterar" at bounding box center [631, 146] width 115 height 24
click at [611, 335] on input "2025-08-25" at bounding box center [643, 335] width 104 height 27
type input "2025-08-26"
click at [676, 133] on span "Salvar" at bounding box center [669, 128] width 29 height 13
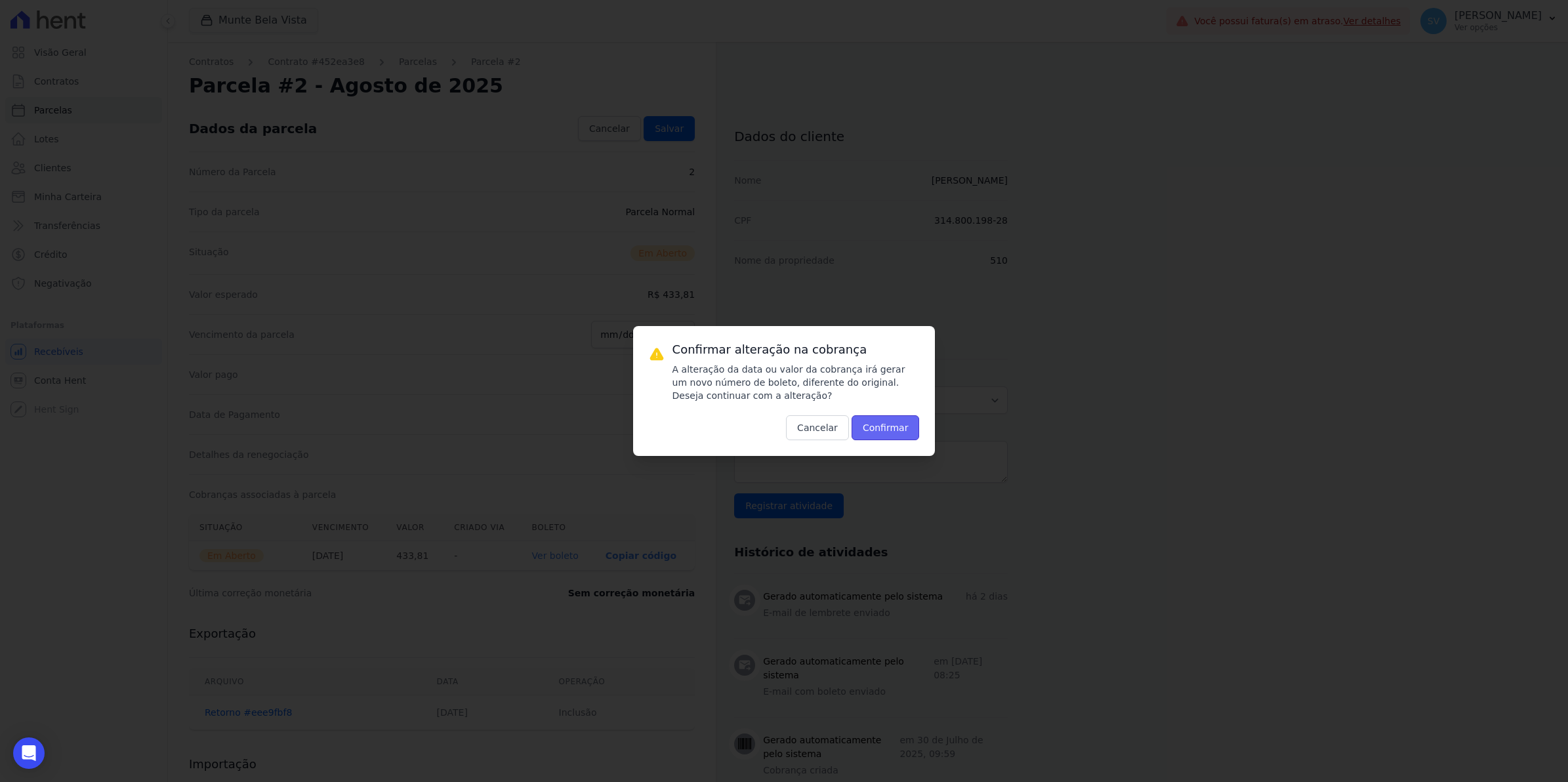
click at [877, 425] on button "Confirmar" at bounding box center [885, 428] width 68 height 25
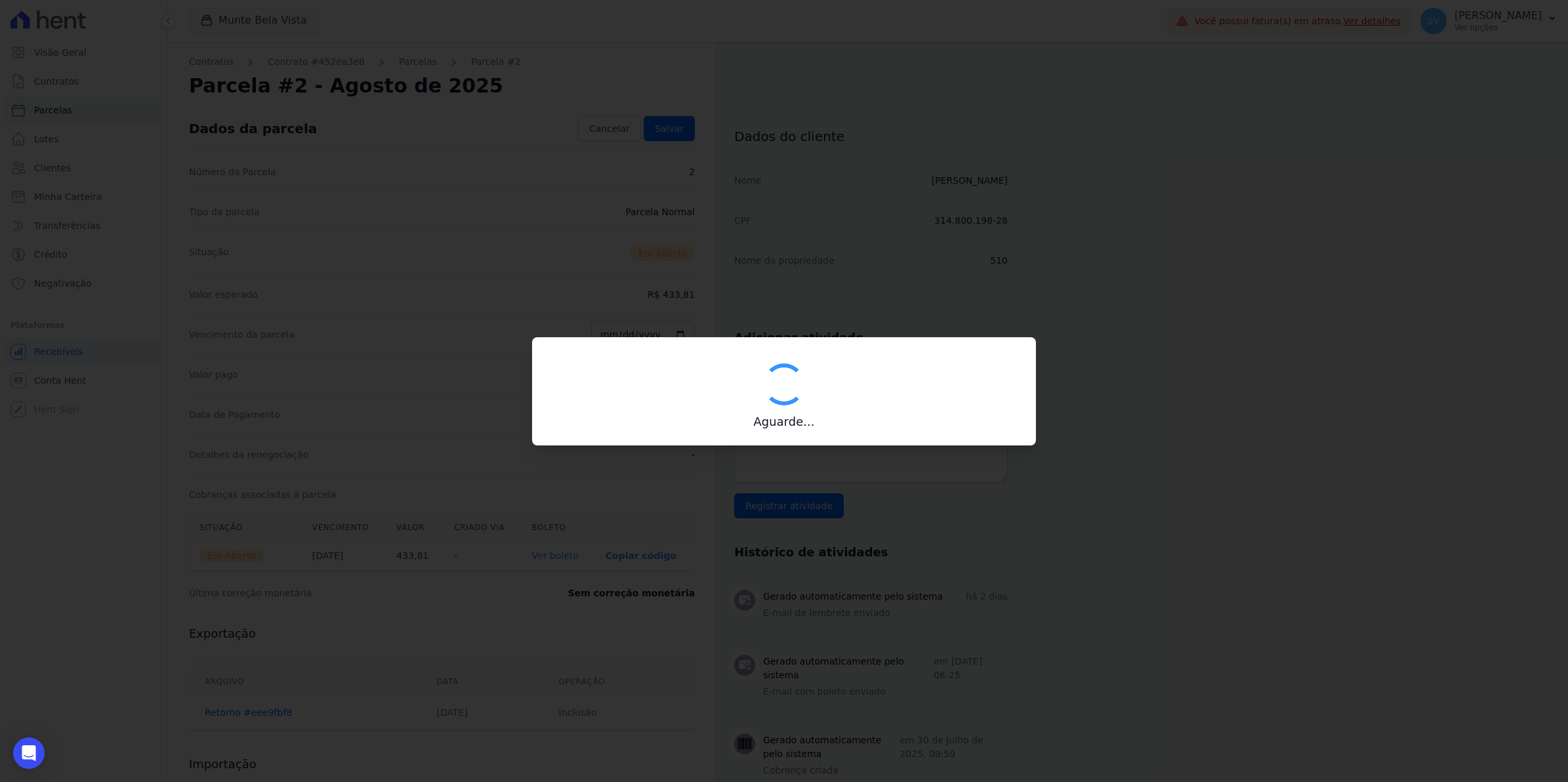
type input "00190000090335103300000641548177611840000043381"
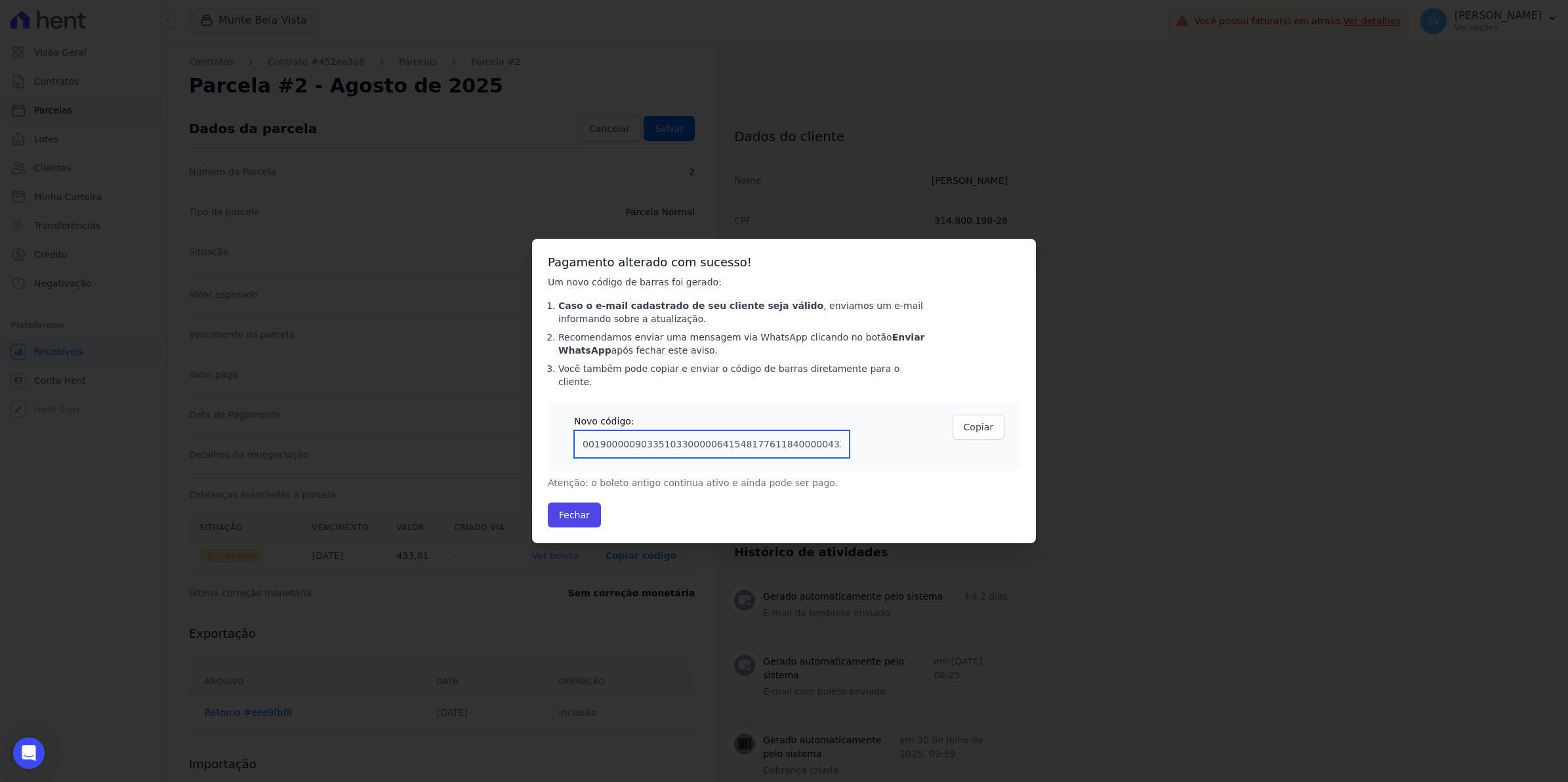
drag, startPoint x: 835, startPoint y: 441, endPoint x: -3, endPoint y: 441, distance: 838.0
click at [0, 0] on html "Visão Geral Contratos Parcelas Lotes Clientes Minha Carteira Transferências Cré…" at bounding box center [784, 0] width 1568 height 0
click at [575, 513] on button "Fechar" at bounding box center [575, 514] width 53 height 25
click at [569, 515] on button "Fechar" at bounding box center [575, 514] width 53 height 25
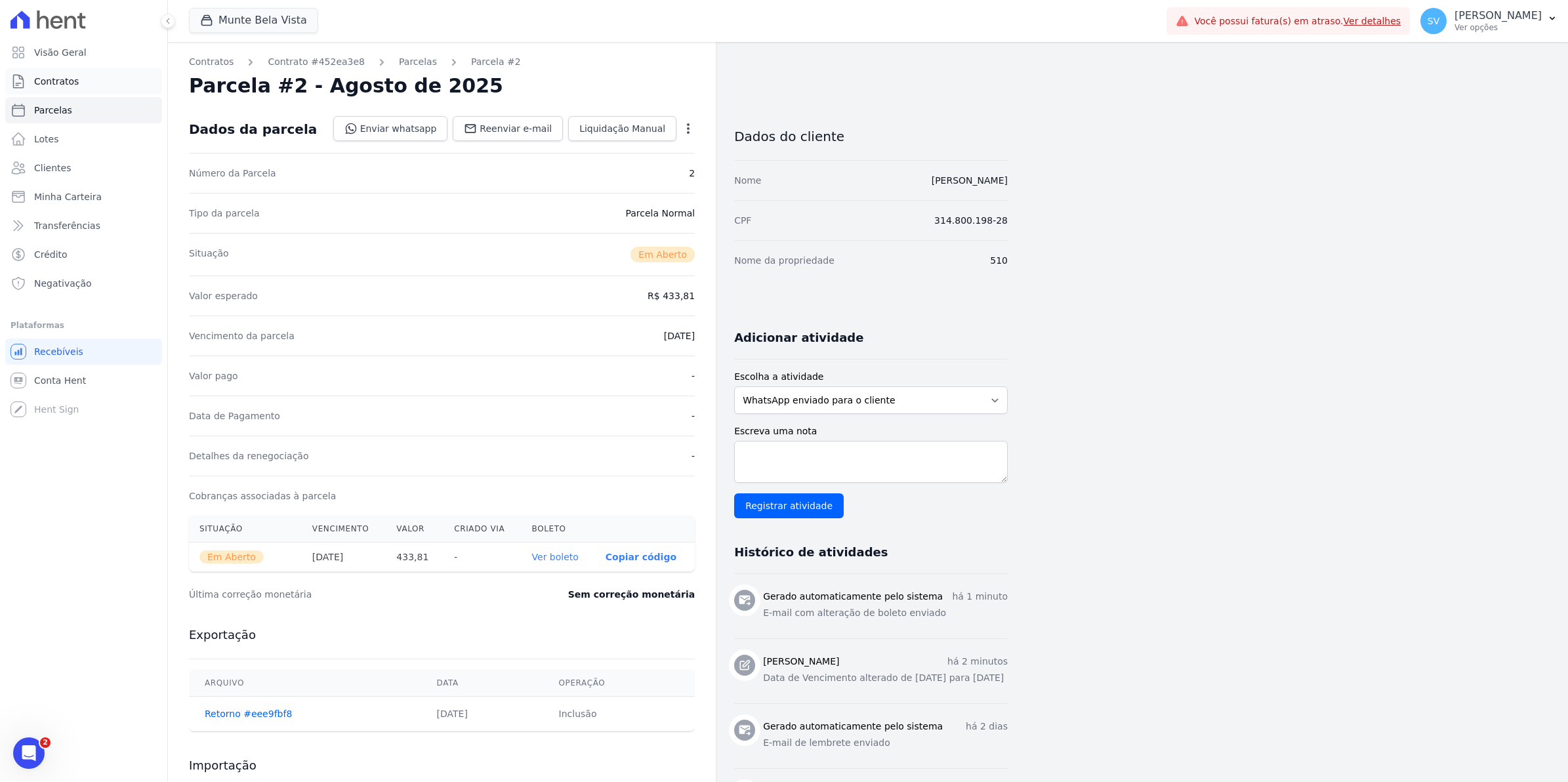
click at [44, 82] on span "Contratos" at bounding box center [56, 81] width 45 height 13
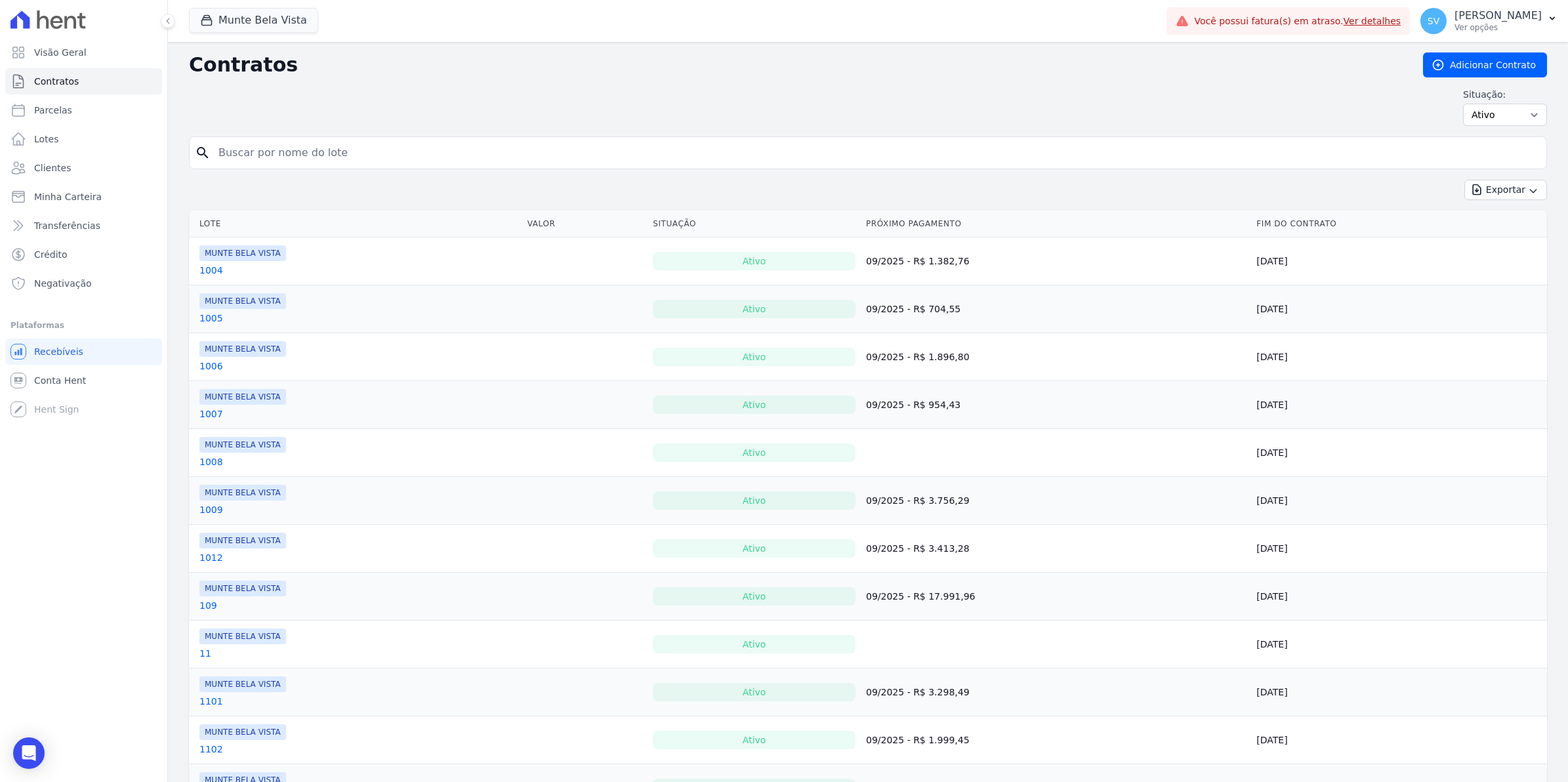
drag, startPoint x: 273, startPoint y: 161, endPoint x: 262, endPoint y: 142, distance: 22.0
click at [271, 161] on input "search" at bounding box center [875, 152] width 1330 height 26
type input "luci"
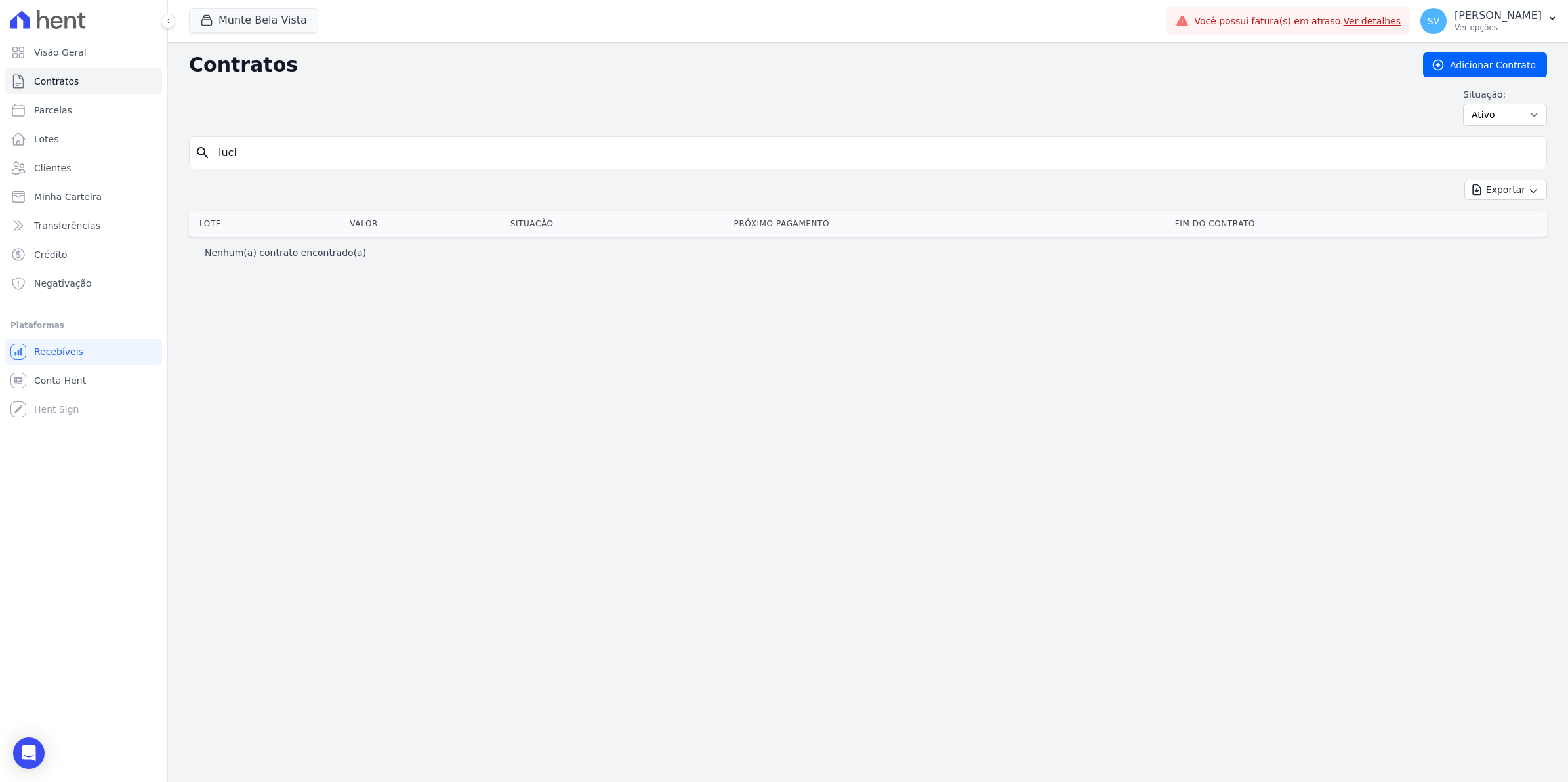
click at [280, 152] on input "luci" at bounding box center [875, 152] width 1330 height 26
type input "luciceia"
click at [40, 112] on span "Parcelas" at bounding box center [53, 110] width 38 height 13
select select
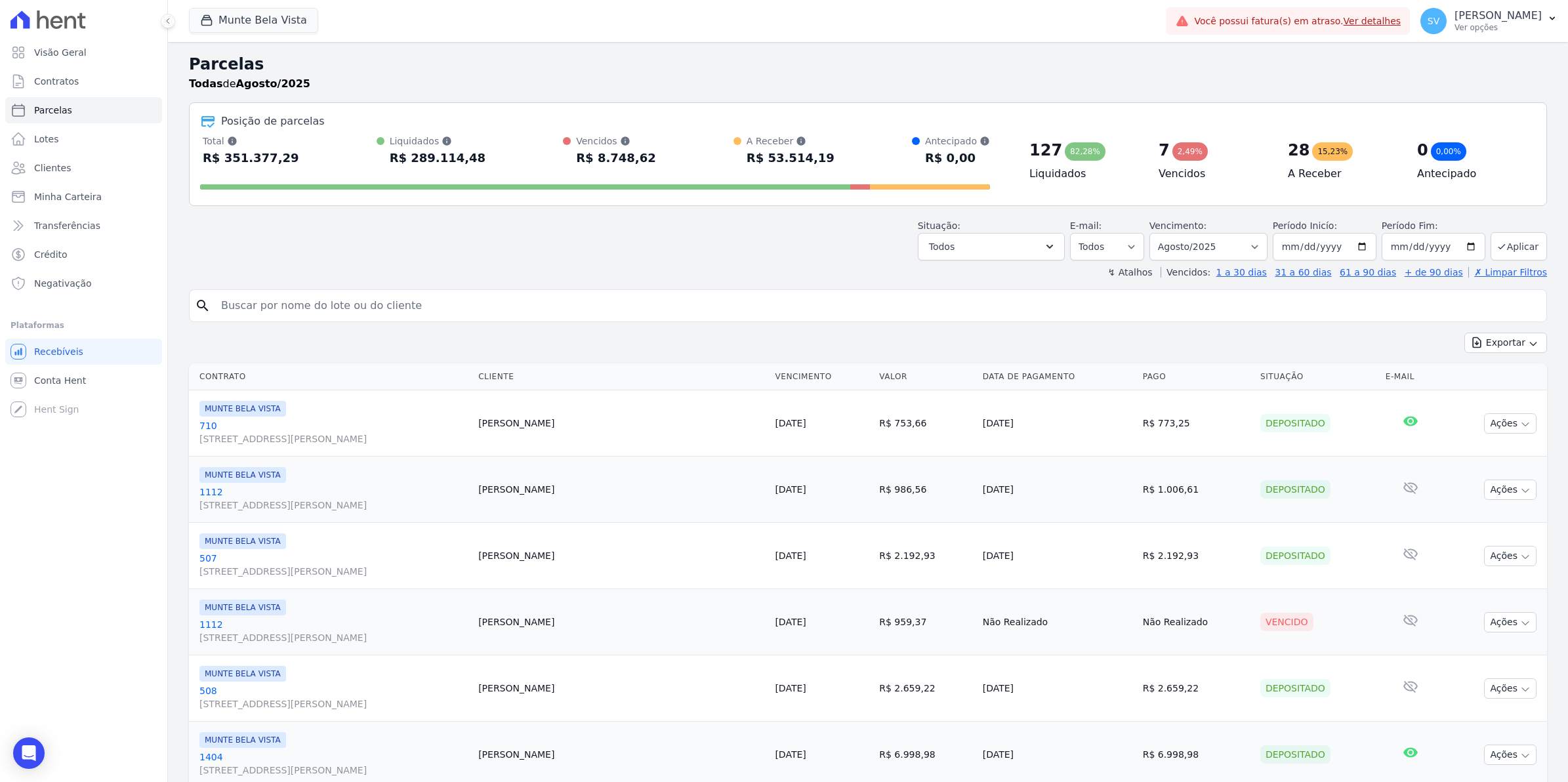
click at [313, 299] on input "search" at bounding box center [877, 306] width 1328 height 26
type input "lucice"
select select
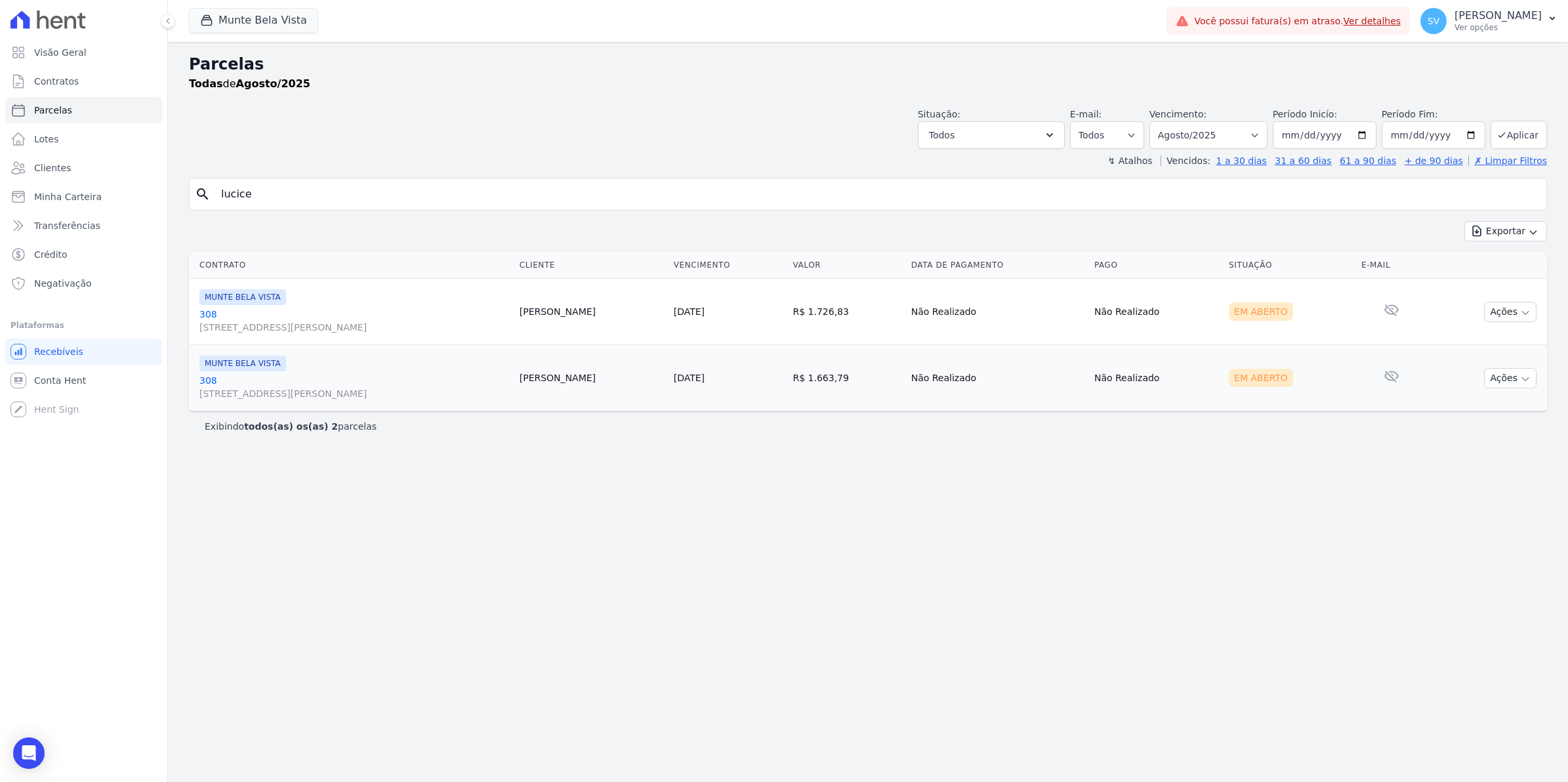
click at [211, 312] on link "308 Avenida Brigadeiro Faria Lima, 1306, 4 andar, Pinheiros" at bounding box center [354, 321] width 309 height 26
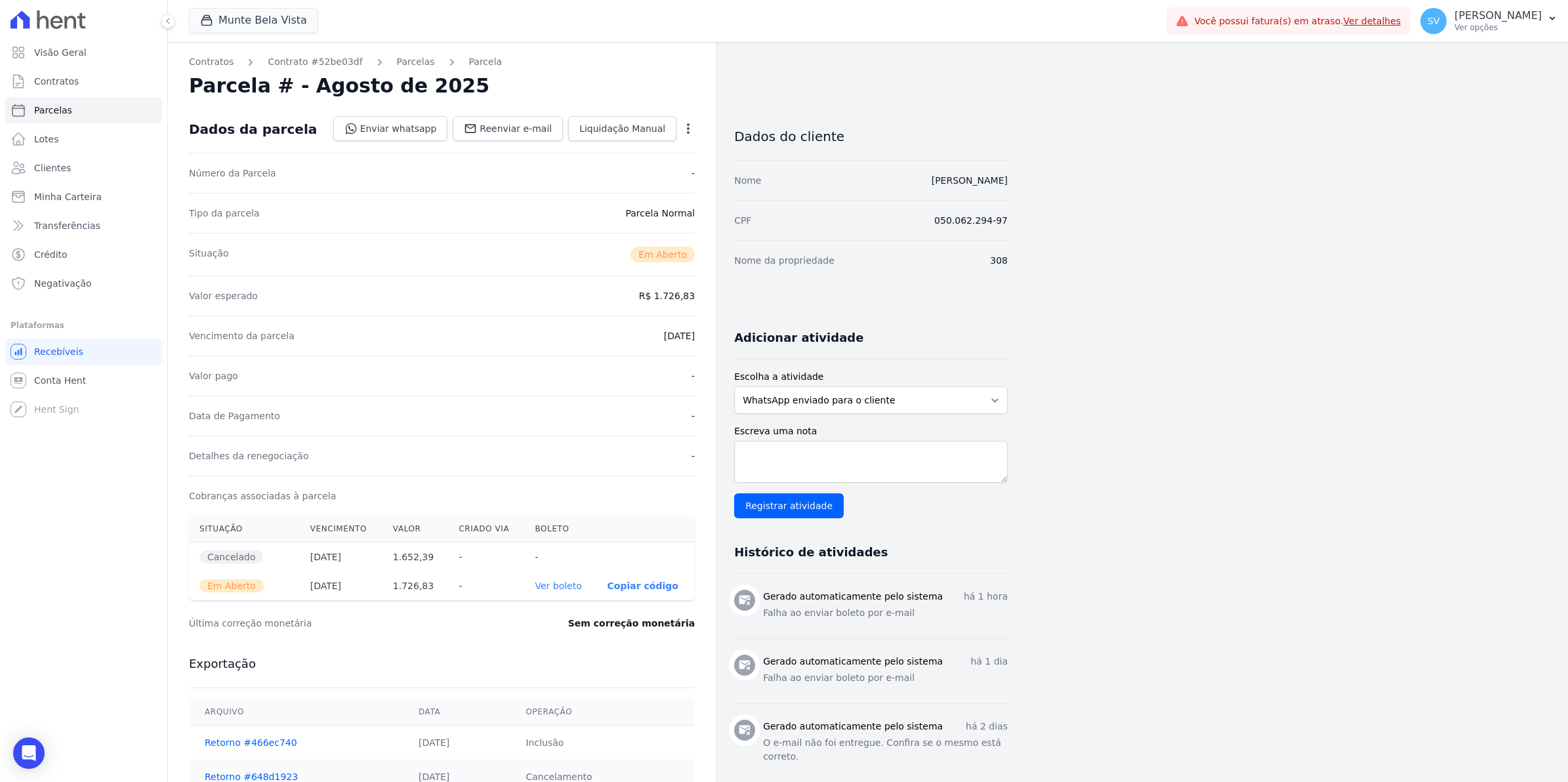
click at [689, 129] on icon "button" at bounding box center [688, 129] width 2 height 11
click at [638, 152] on link "Alterar" at bounding box center [631, 146] width 115 height 24
click at [609, 336] on input "2025-08-25" at bounding box center [643, 335] width 104 height 27
type input "2025-08-26"
click at [46, 82] on span "Contratos" at bounding box center [56, 81] width 45 height 13
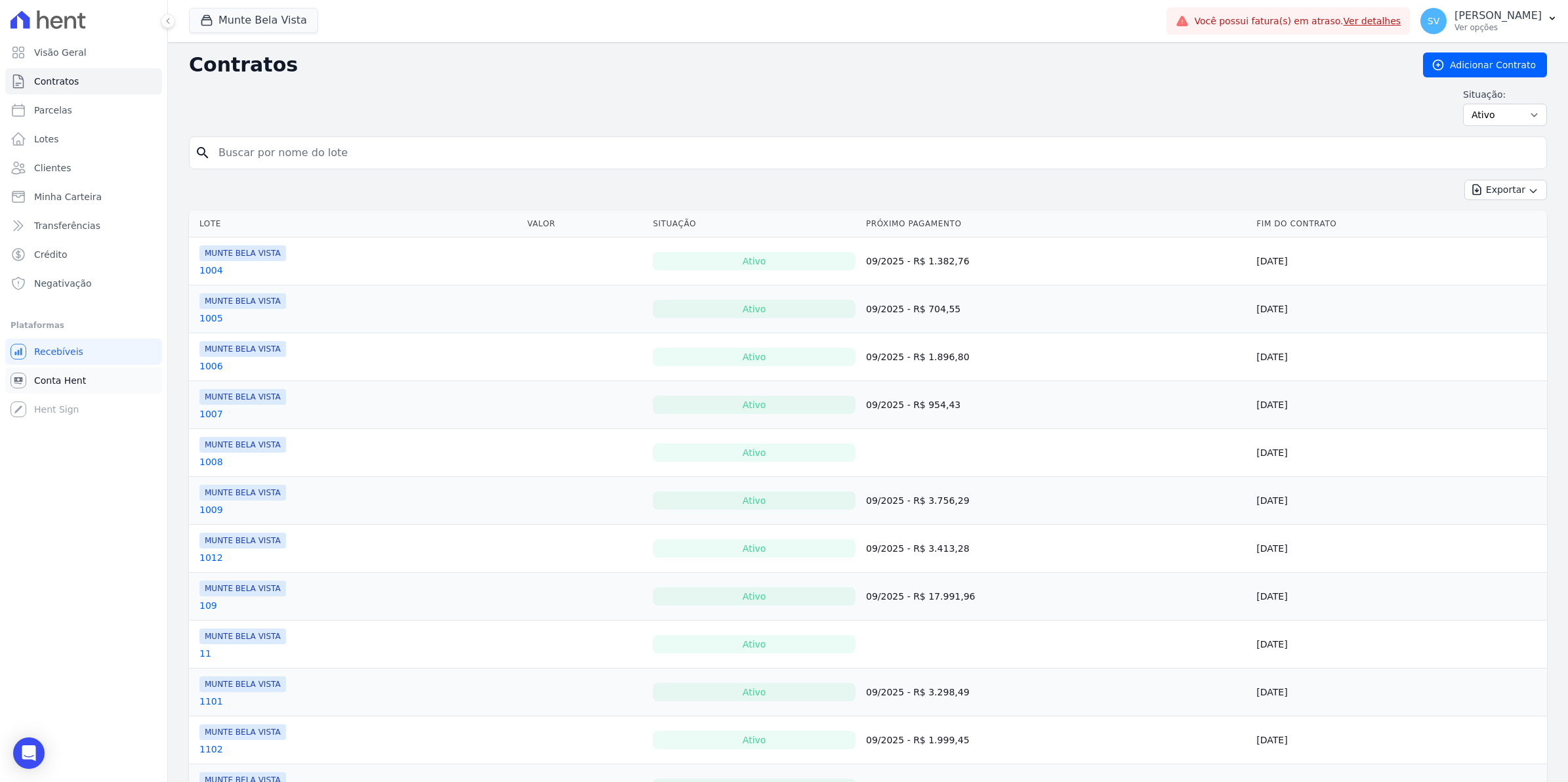
click at [66, 376] on span "Conta Hent" at bounding box center [60, 380] width 52 height 13
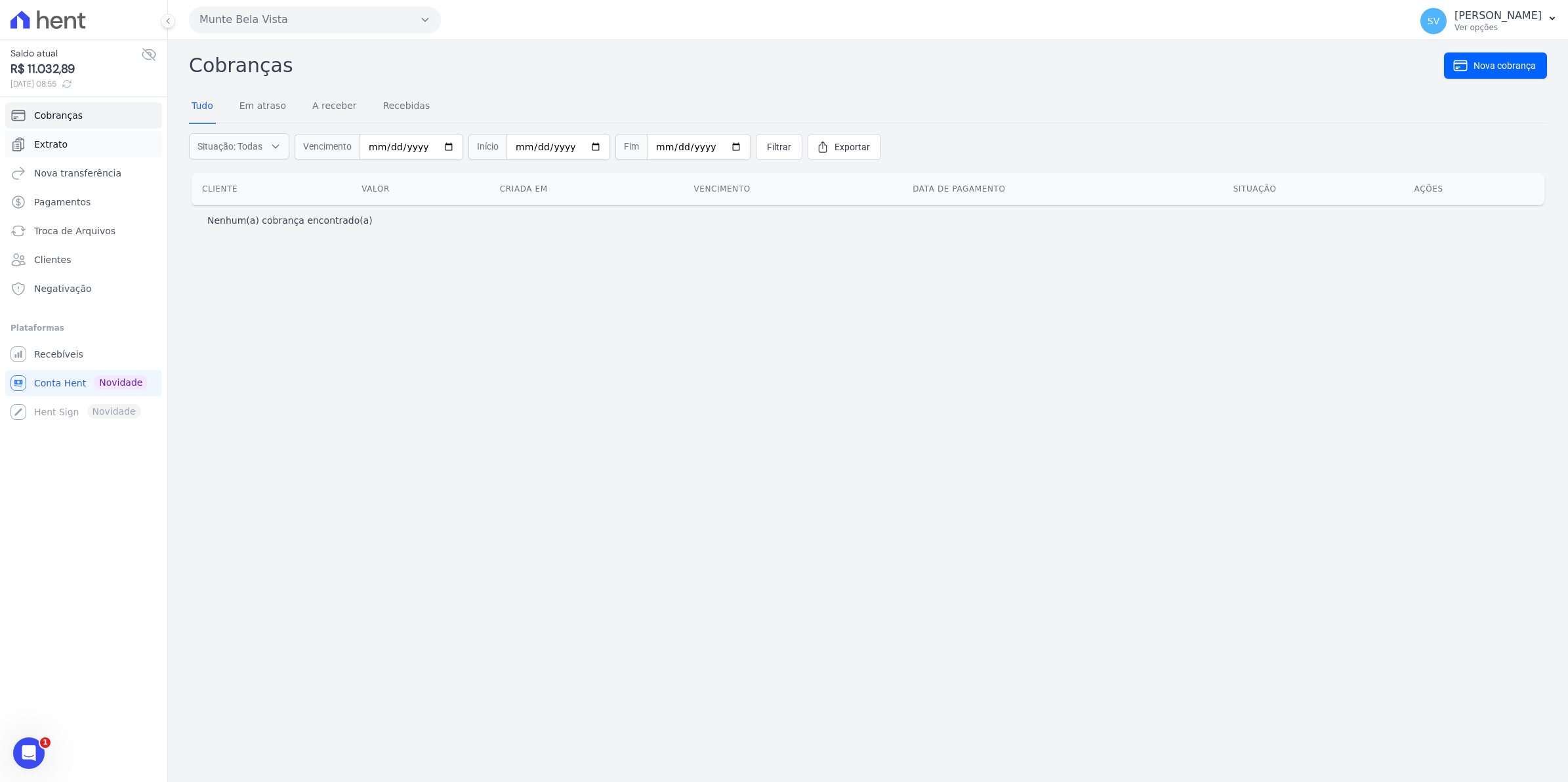
click at [50, 146] on span "Extrato" at bounding box center [51, 144] width 34 height 13
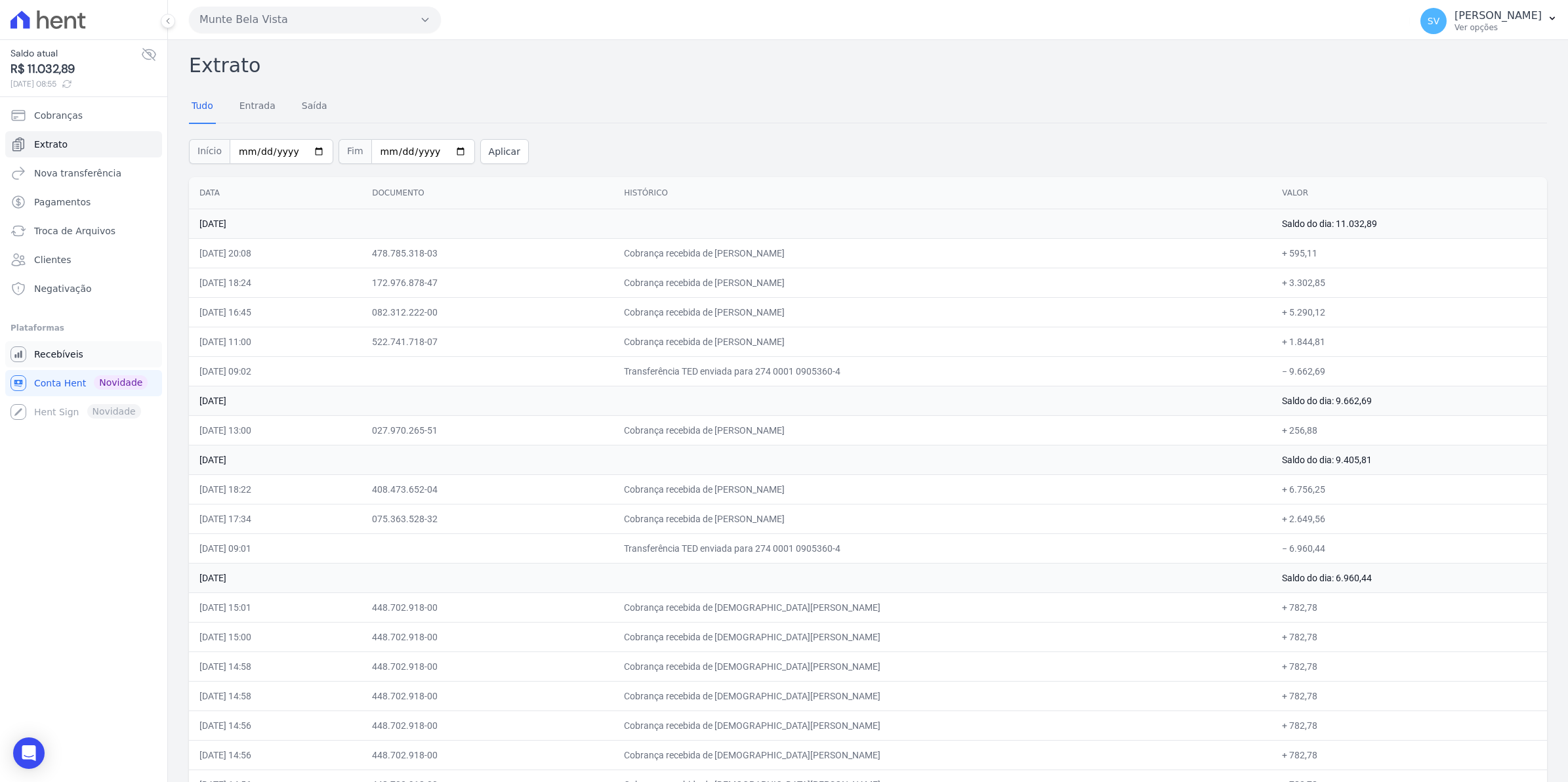
click at [70, 348] on span "Recebíveis" at bounding box center [59, 354] width 50 height 13
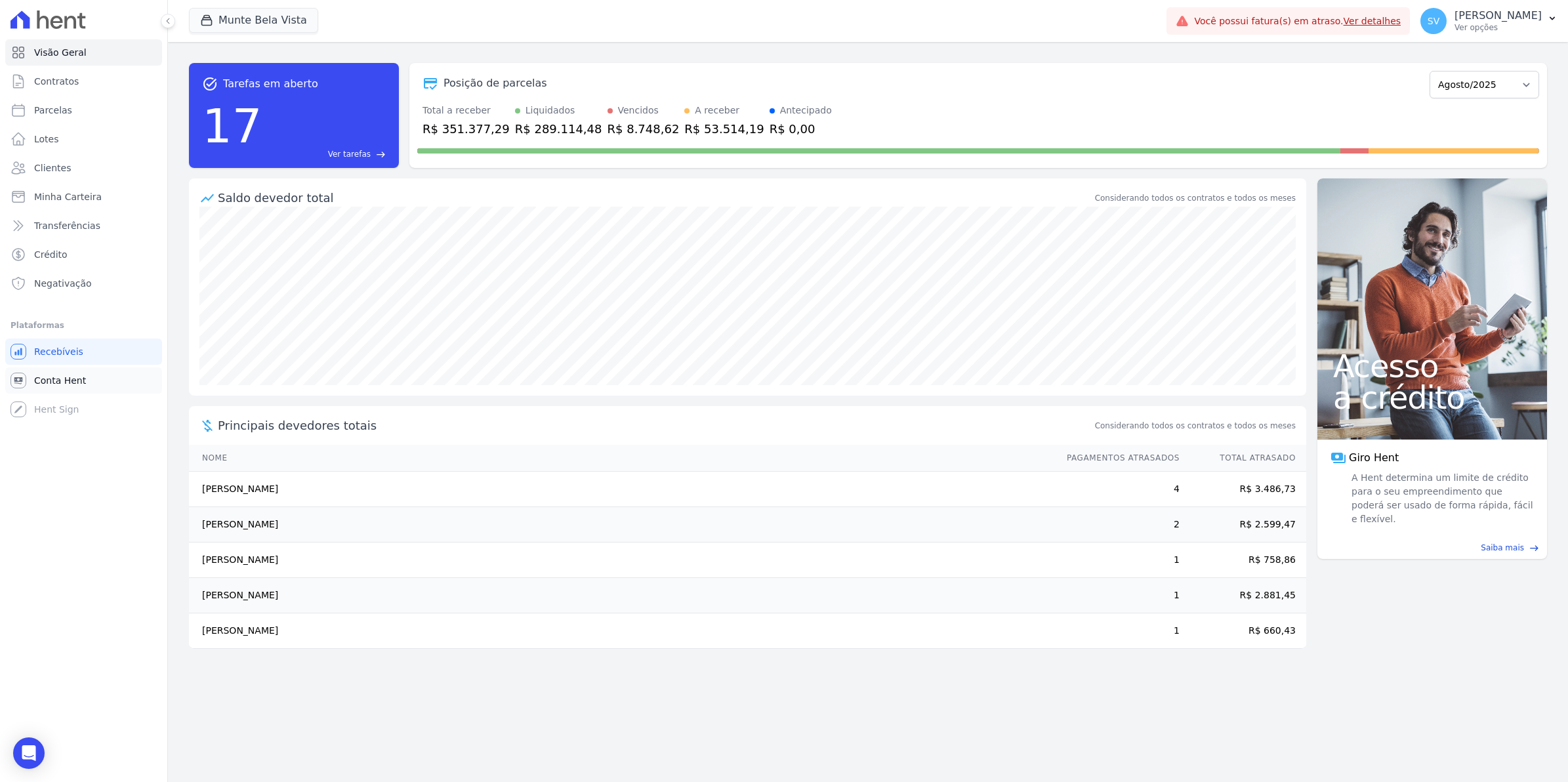
click at [63, 377] on span "Conta Hent" at bounding box center [60, 380] width 52 height 13
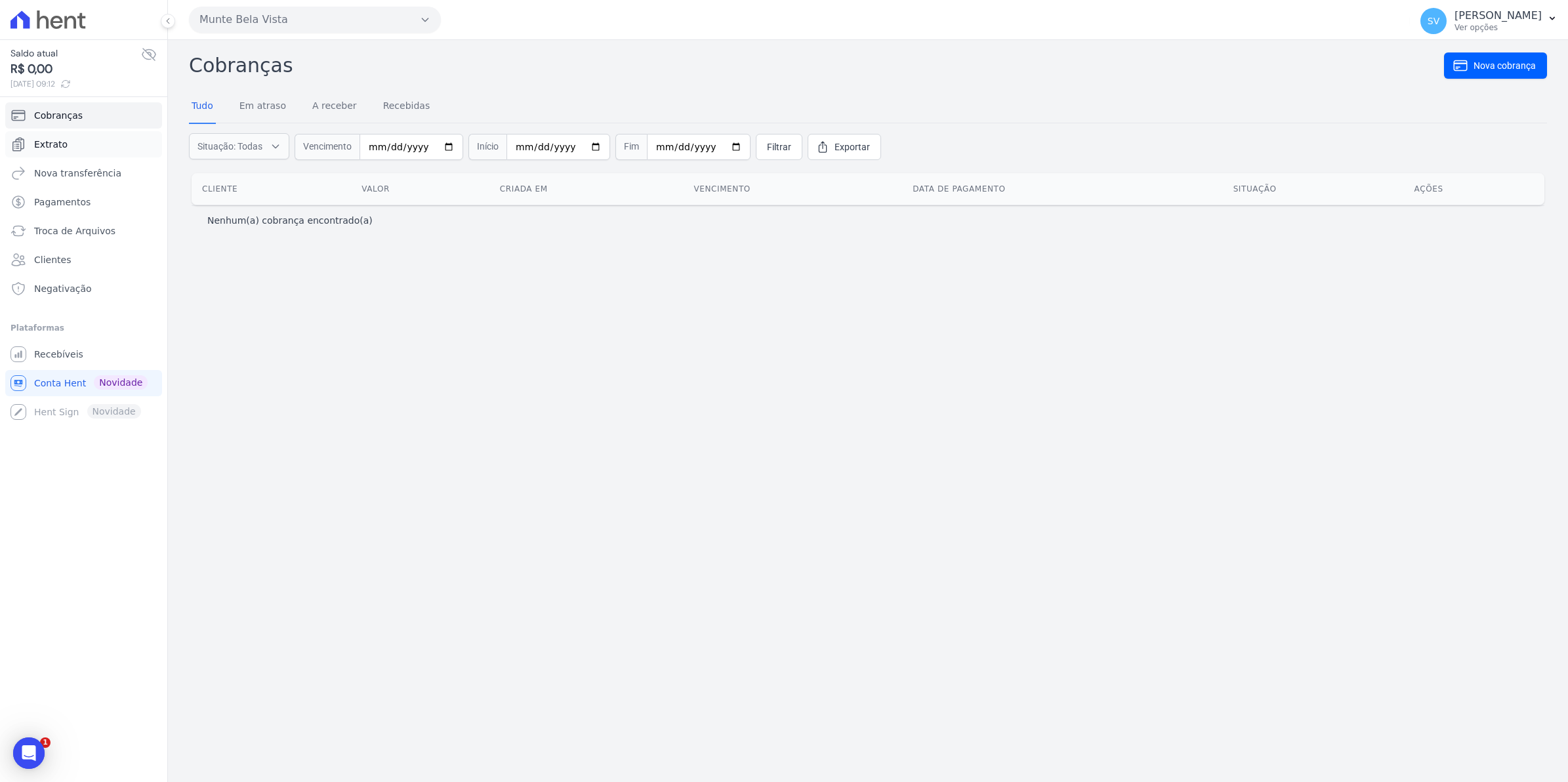
click at [47, 143] on span "Extrato" at bounding box center [51, 144] width 34 height 13
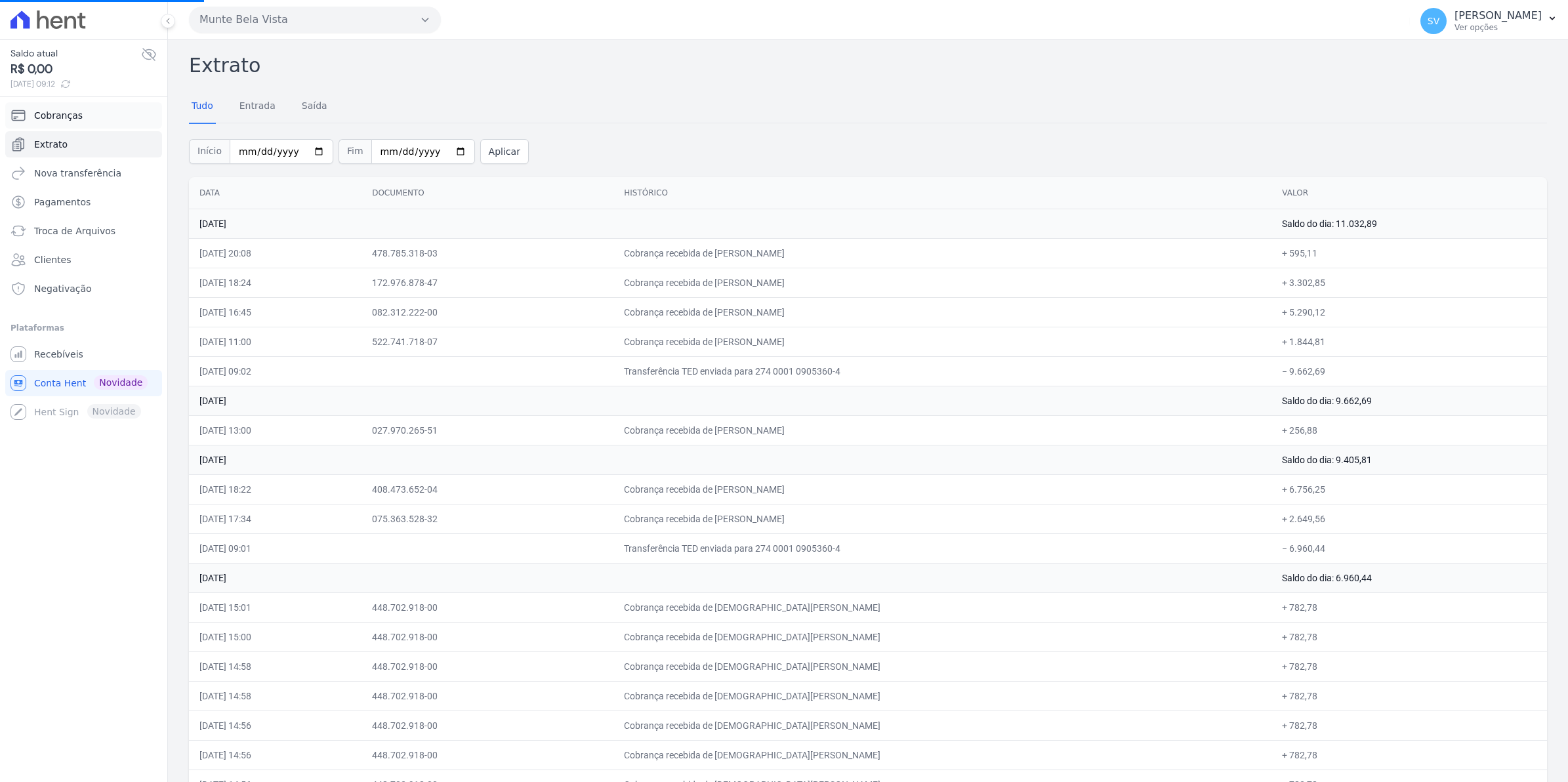
click at [76, 113] on span "Cobranças" at bounding box center [59, 115] width 49 height 13
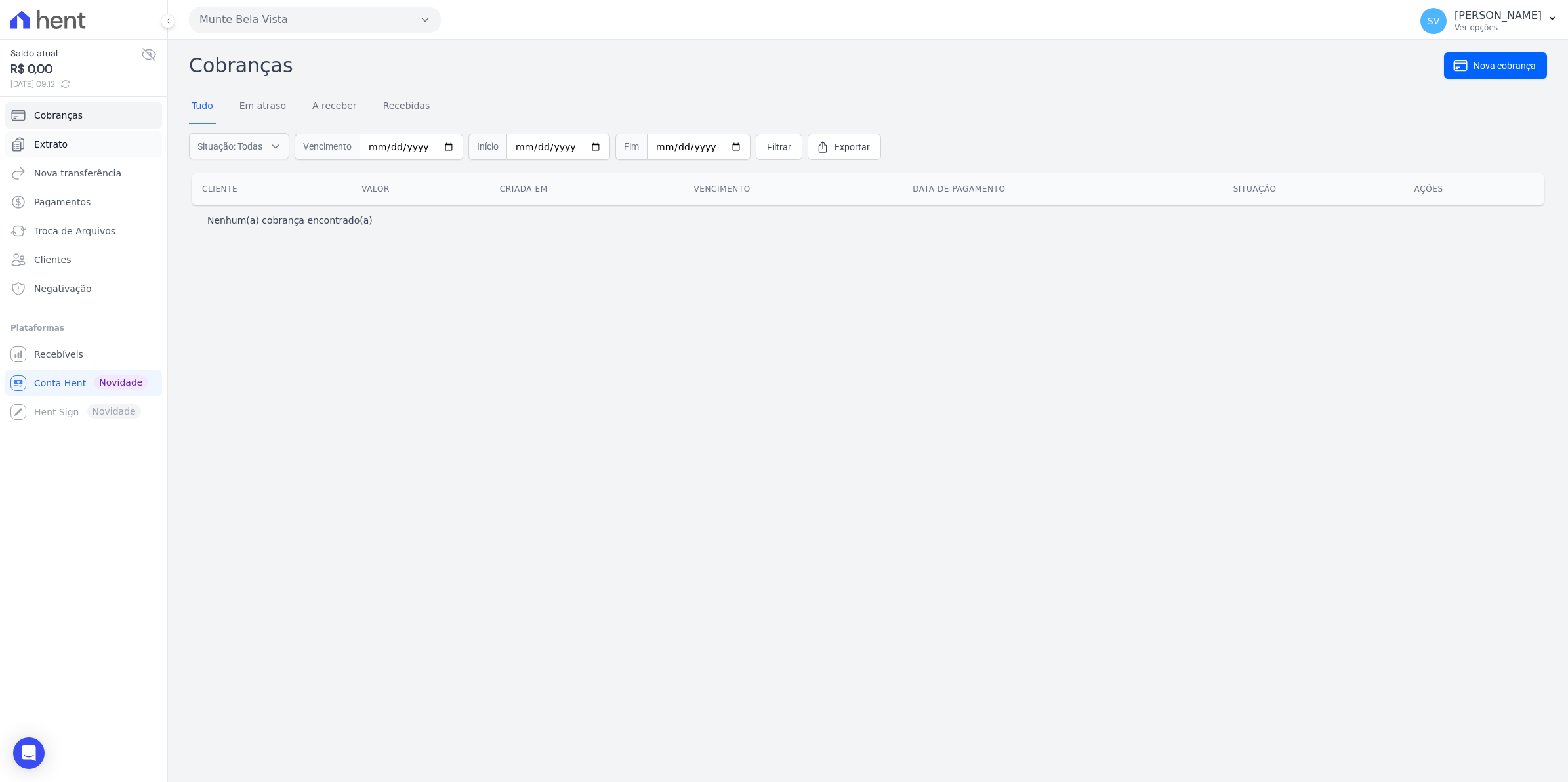
click at [60, 143] on span "Extrato" at bounding box center [51, 144] width 34 height 13
